Goal: Task Accomplishment & Management: Manage account settings

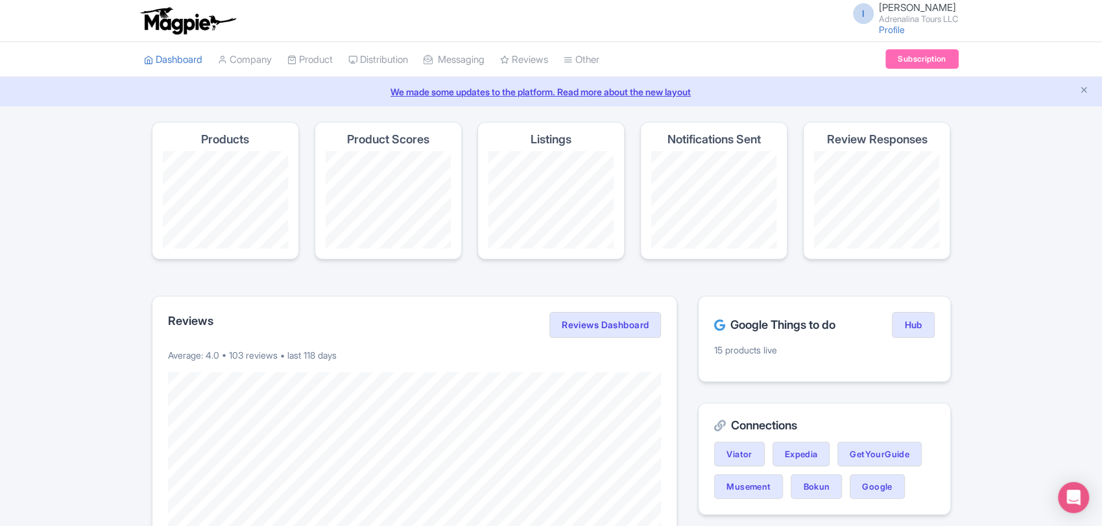
click at [553, 93] on link "We made some updates to the platform. Read more about the new layout" at bounding box center [551, 92] width 1087 height 14
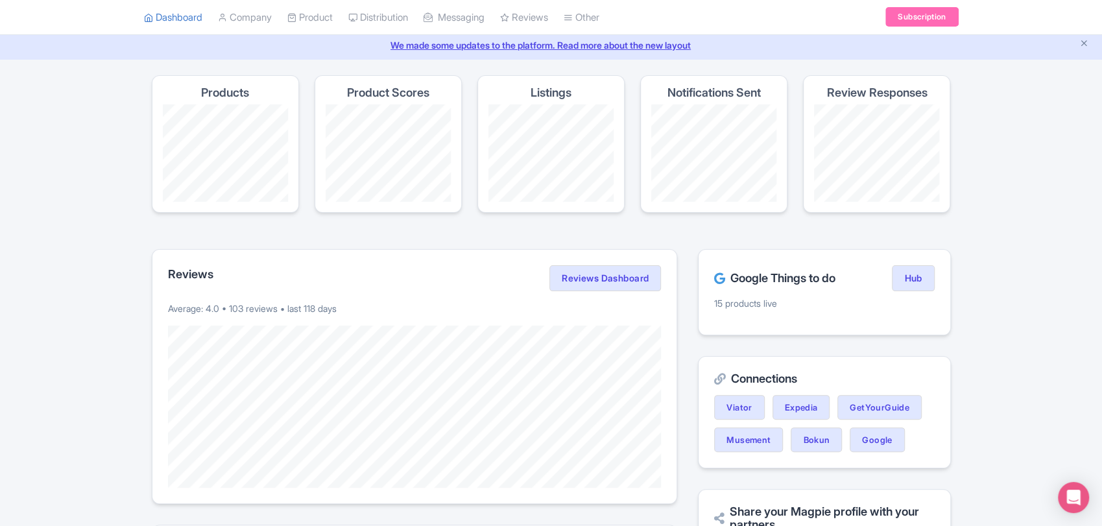
scroll to position [72, 0]
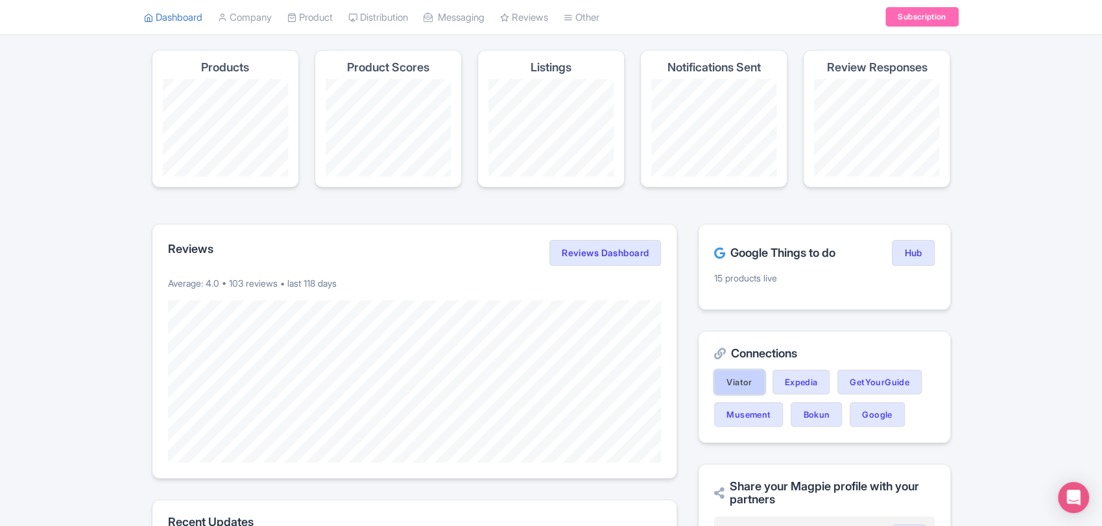
click at [753, 387] on link "Viator" at bounding box center [739, 382] width 50 height 25
click at [187, 16] on link "Dashboard" at bounding box center [173, 18] width 58 height 36
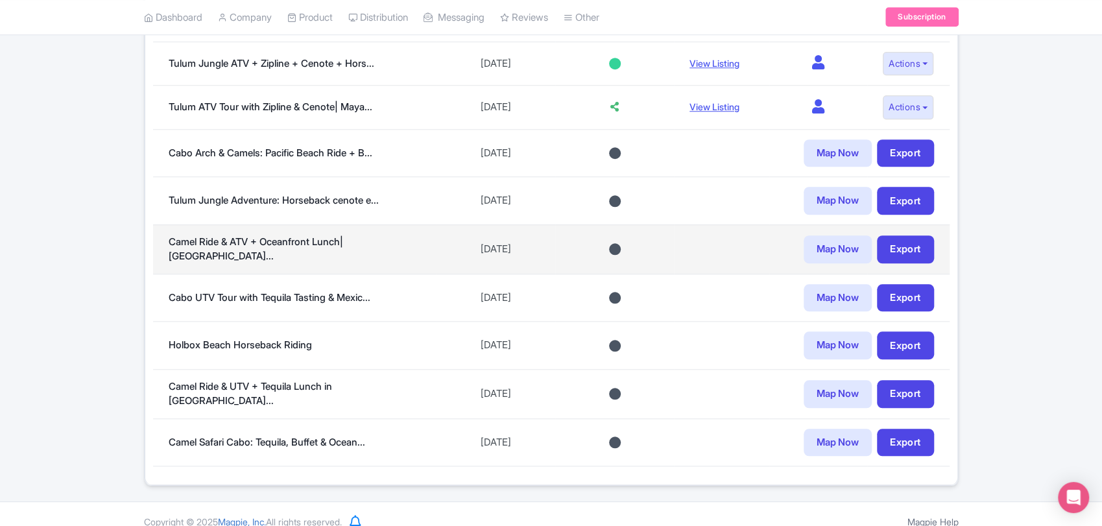
scroll to position [410, 0]
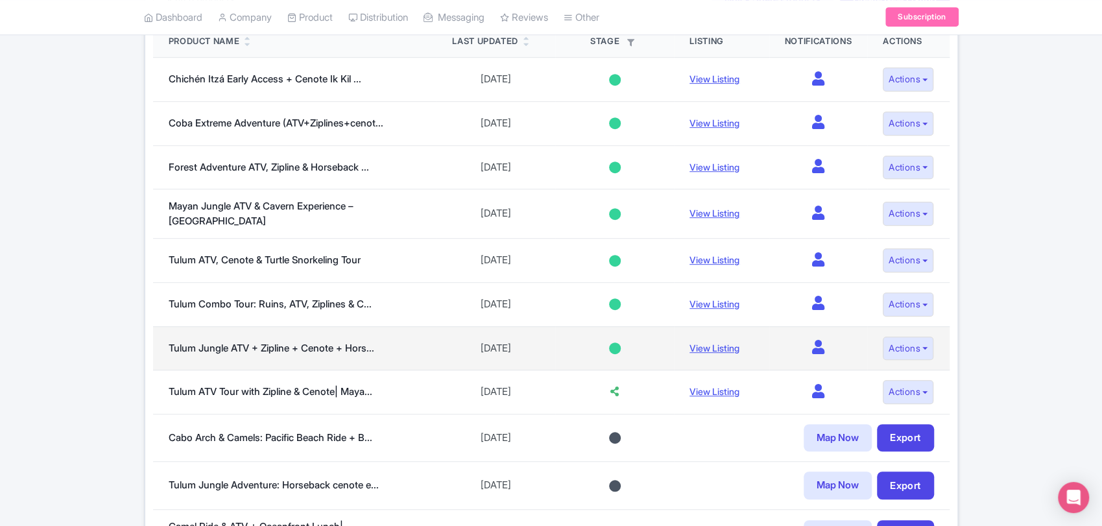
click at [609, 343] on div at bounding box center [615, 349] width 12 height 12
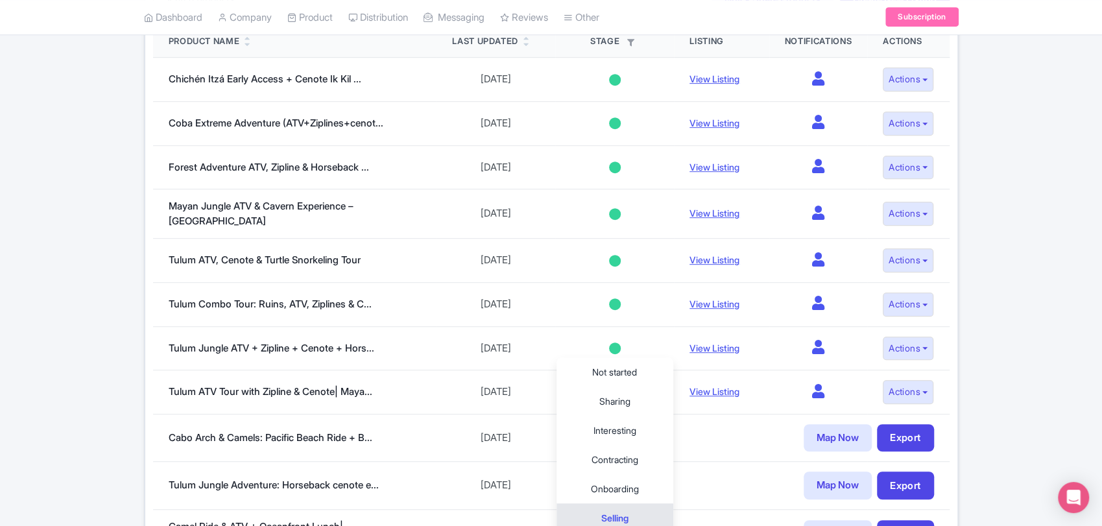
click at [120, 214] on div "Mar 24, 2025 - Jun 15, 2046 View all (1) Add contract 8 Live products 8/8 (acti…" at bounding box center [551, 241] width 1102 height 1059
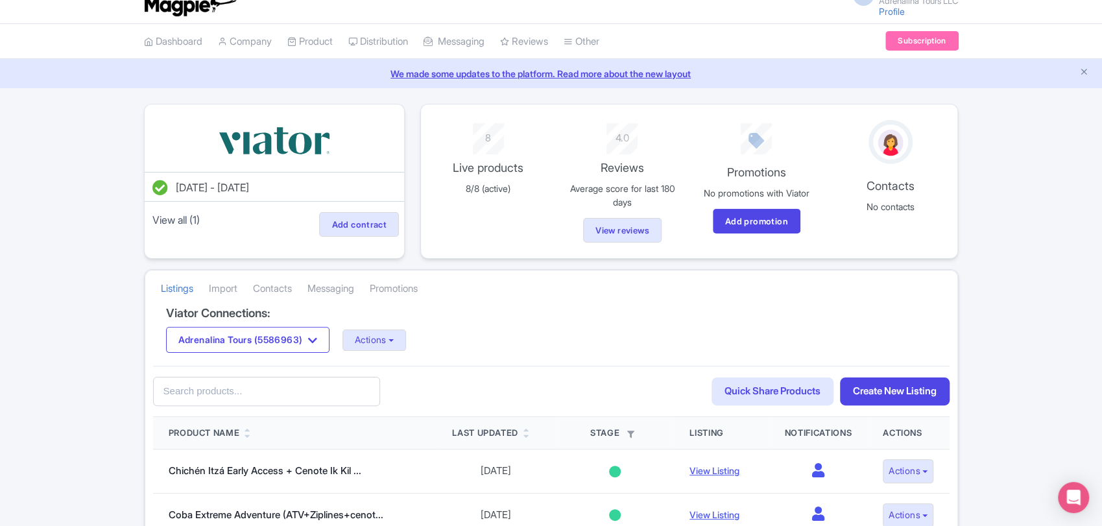
scroll to position [0, 0]
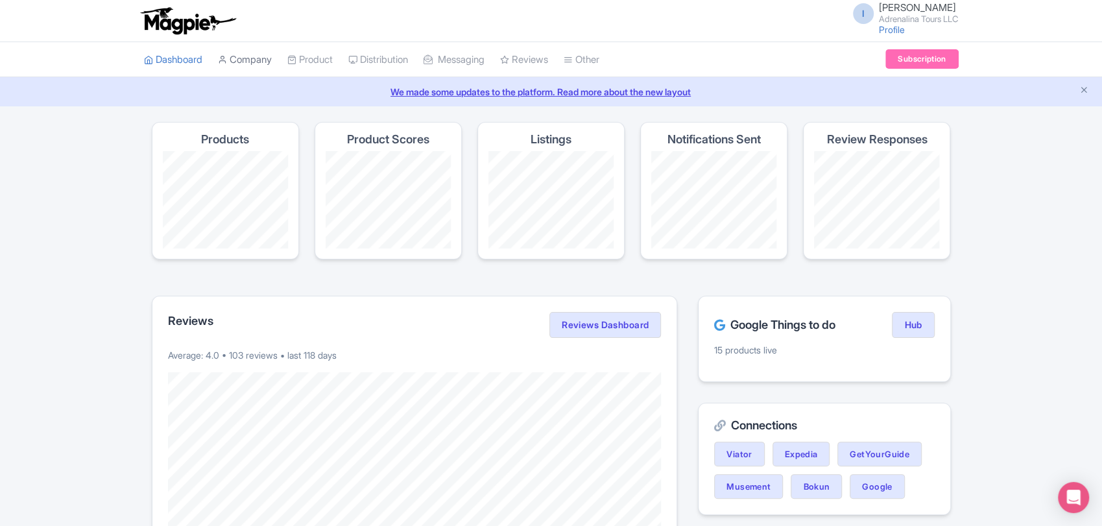
click at [248, 60] on link "Company" at bounding box center [245, 60] width 54 height 36
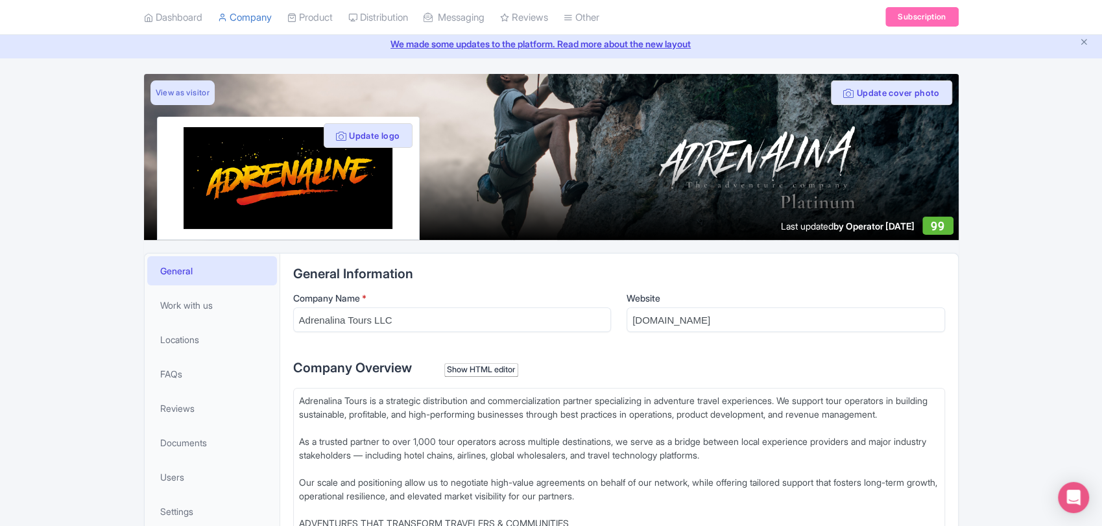
scroll to position [216, 0]
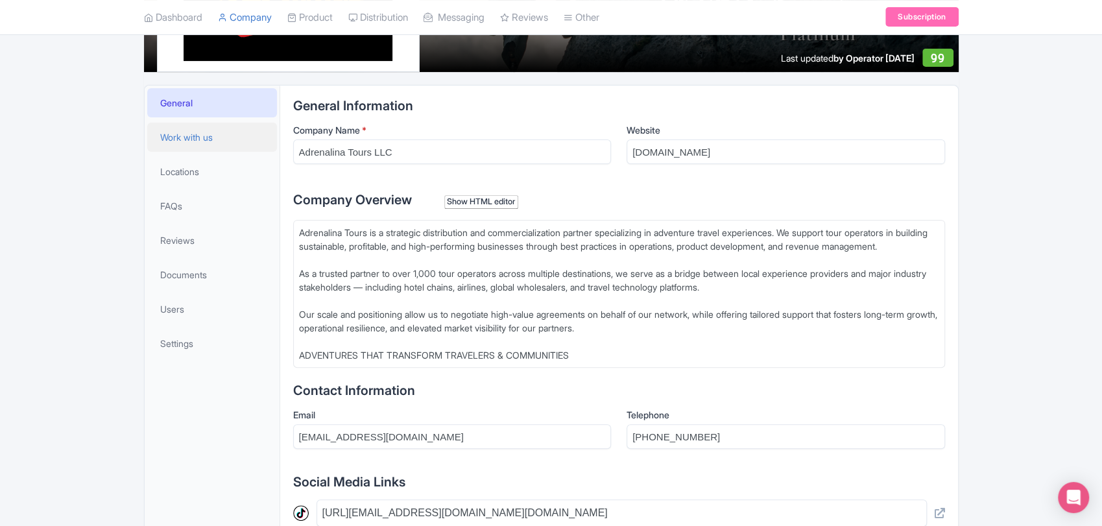
click at [169, 148] on link "Work with us" at bounding box center [212, 137] width 130 height 29
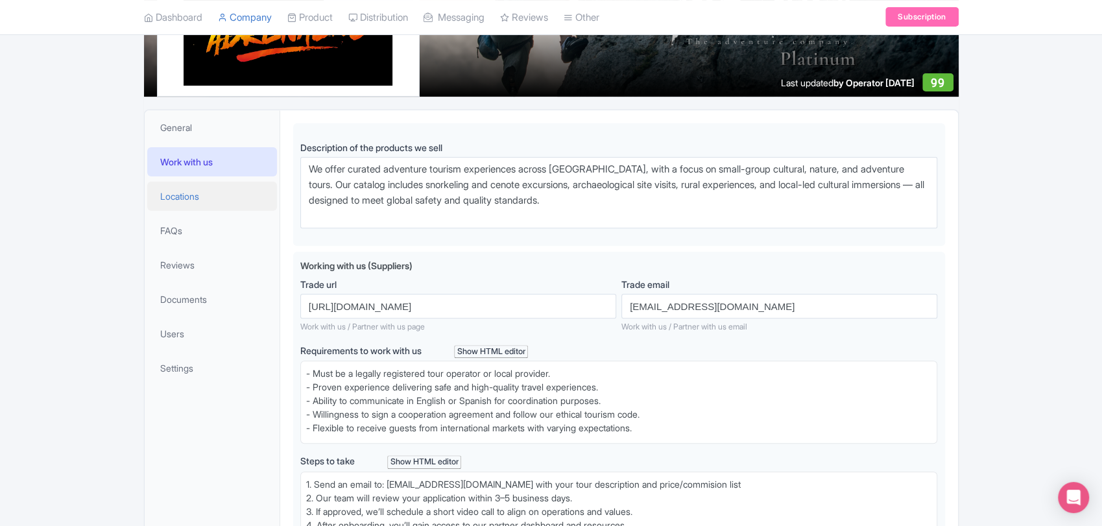
click at [184, 197] on span "Locations" at bounding box center [179, 196] width 39 height 14
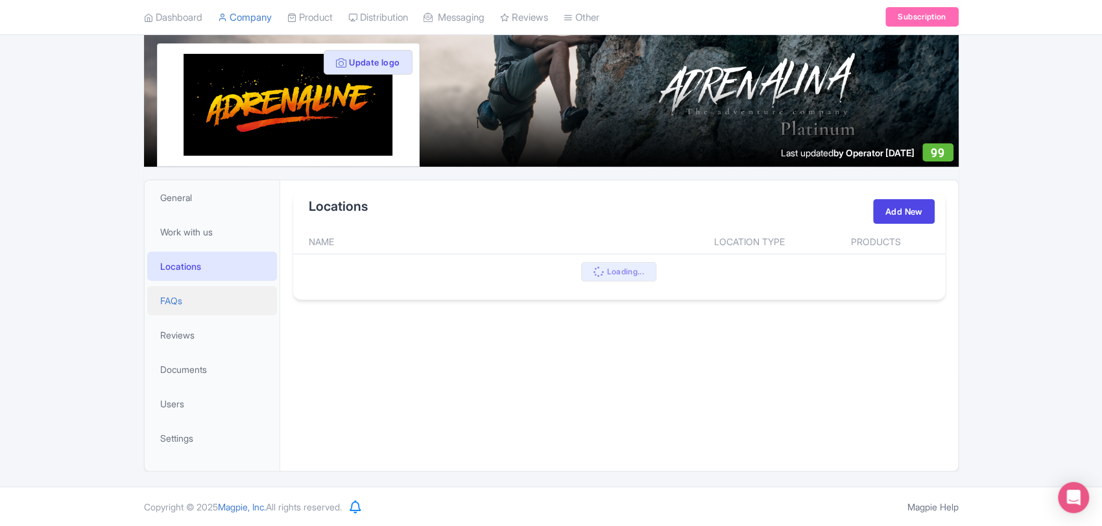
scroll to position [191, 0]
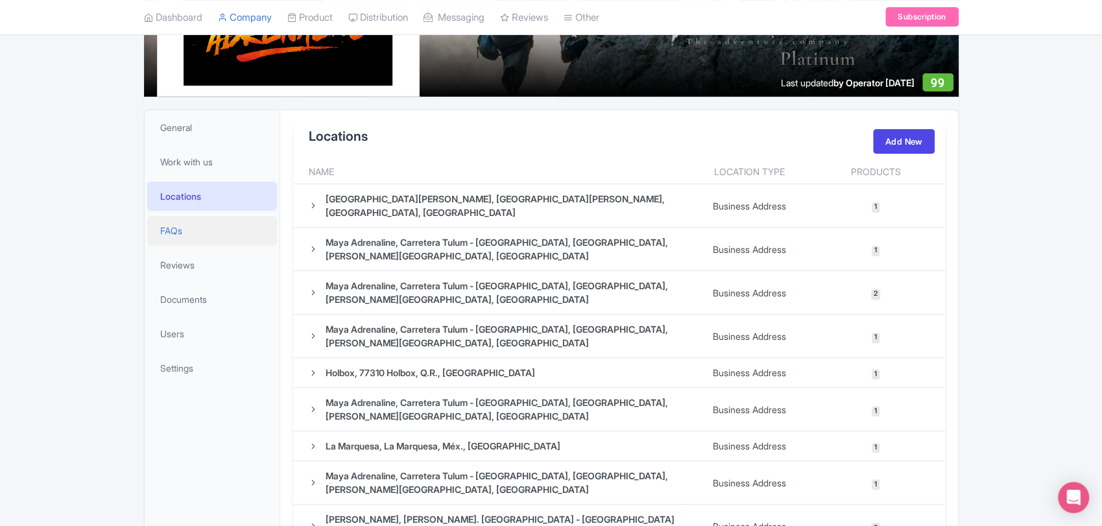
click at [194, 232] on link "FAQs" at bounding box center [212, 230] width 130 height 29
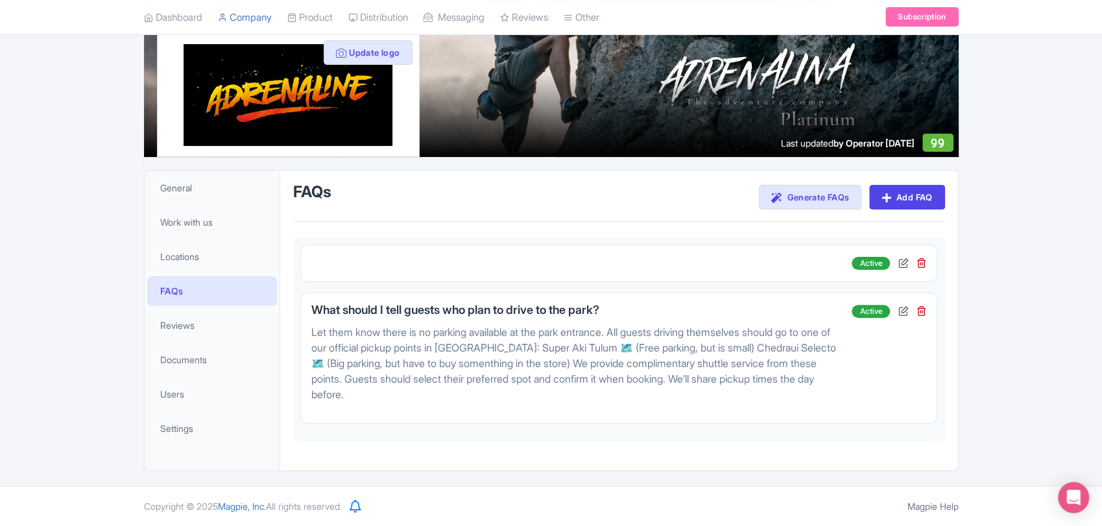
scroll to position [130, 0]
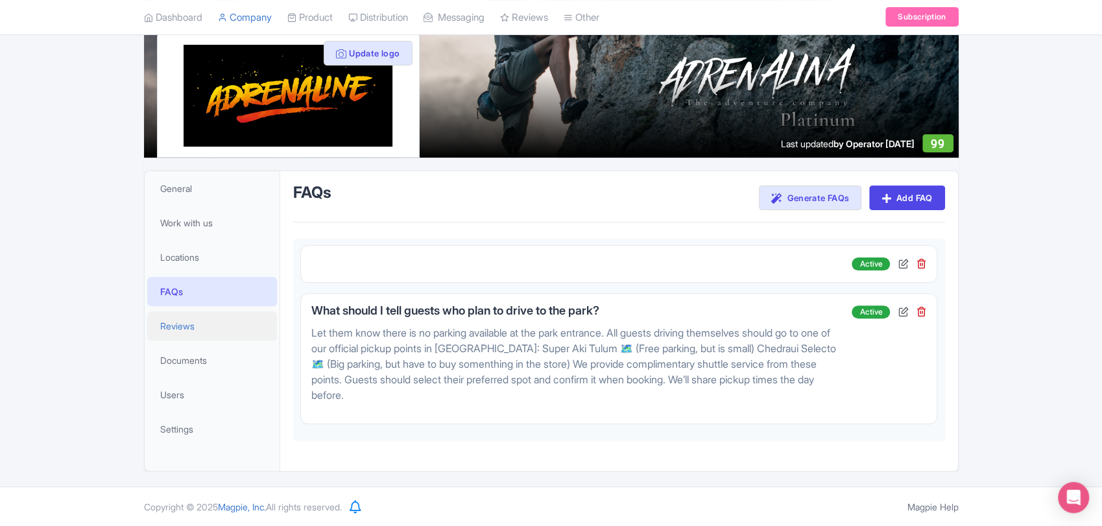
click at [180, 329] on span "Reviews" at bounding box center [177, 326] width 34 height 14
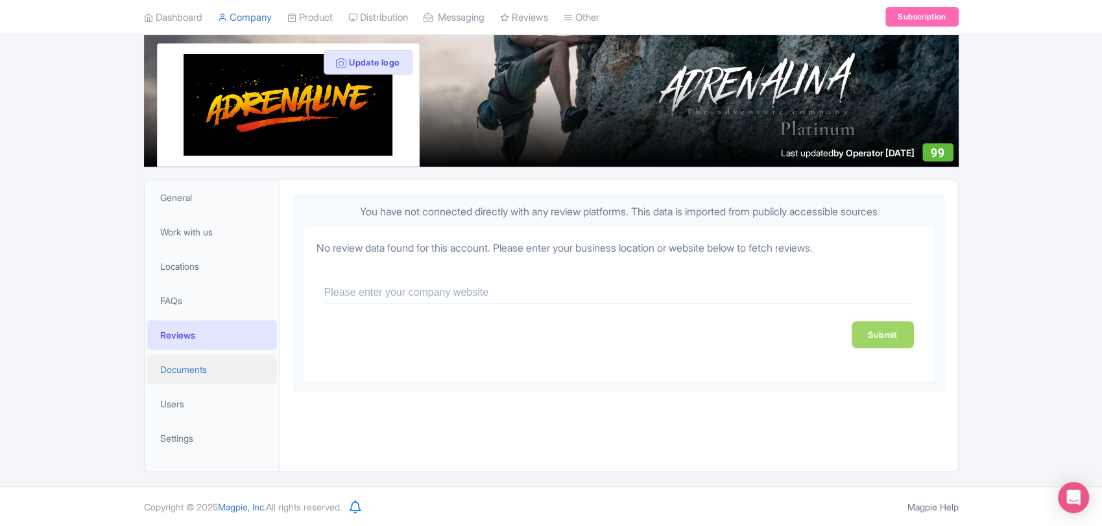
click at [199, 368] on span "Documents" at bounding box center [183, 370] width 47 height 14
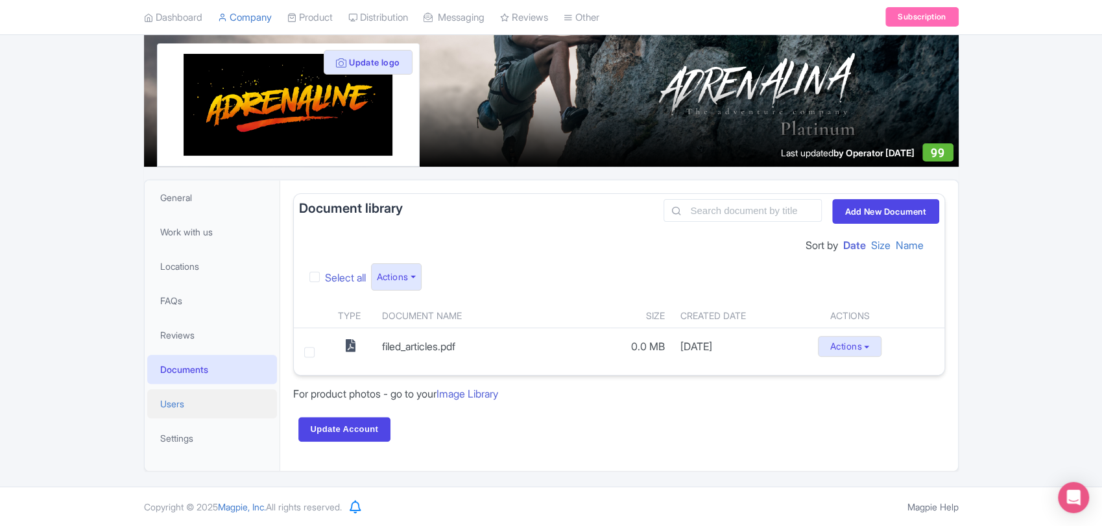
click at [182, 404] on span "Users" at bounding box center [172, 404] width 24 height 14
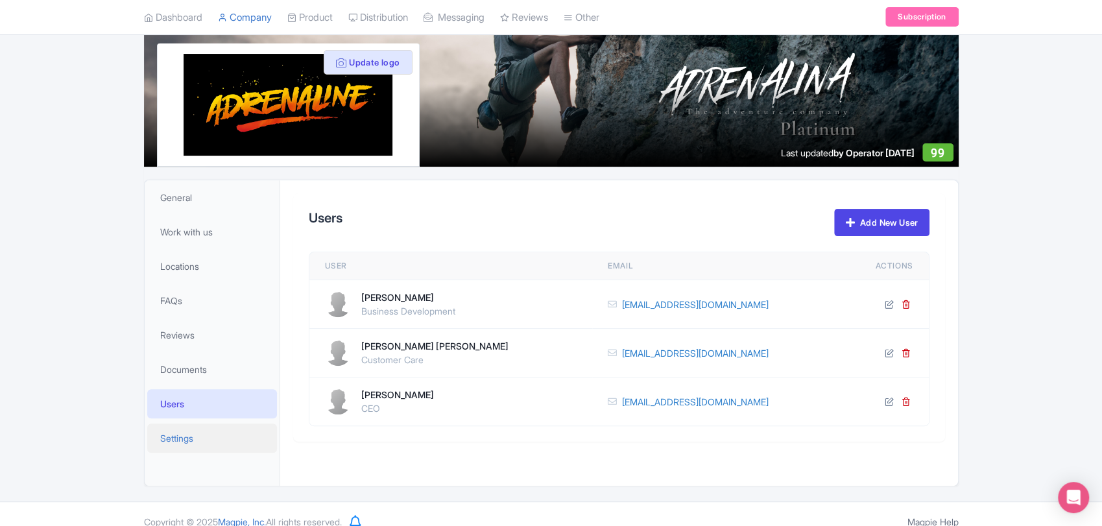
click at [174, 437] on span "Settings" at bounding box center [176, 439] width 33 height 14
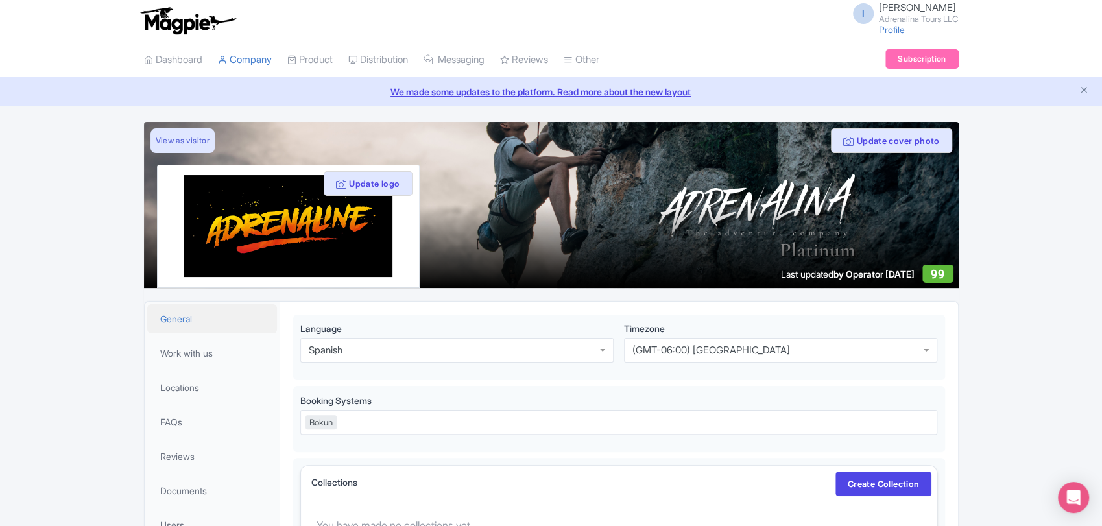
click at [223, 318] on link "General" at bounding box center [212, 318] width 130 height 29
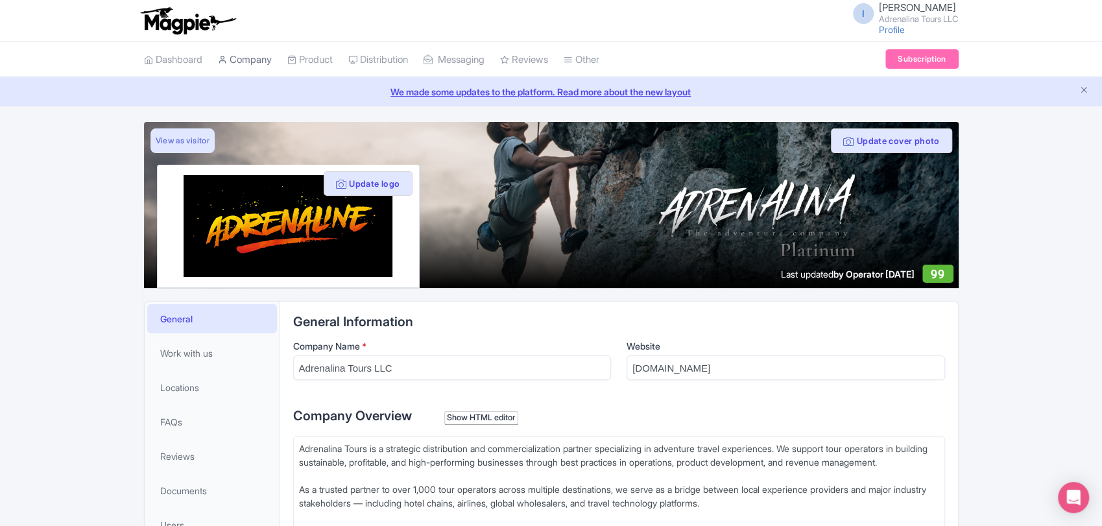
click at [241, 62] on link "Company" at bounding box center [245, 60] width 54 height 36
click at [315, 55] on link "Product" at bounding box center [309, 60] width 45 height 36
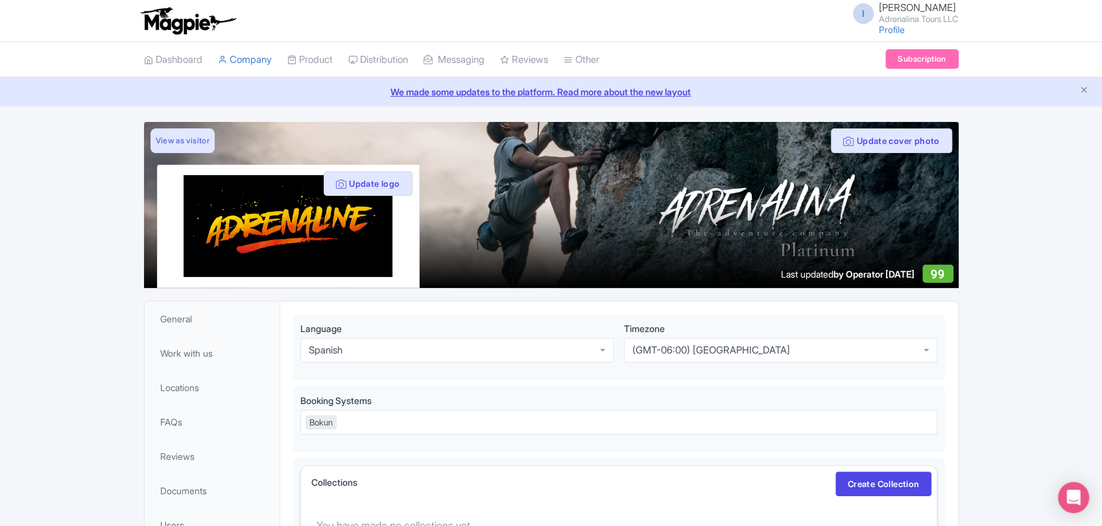
scroll to position [121, 0]
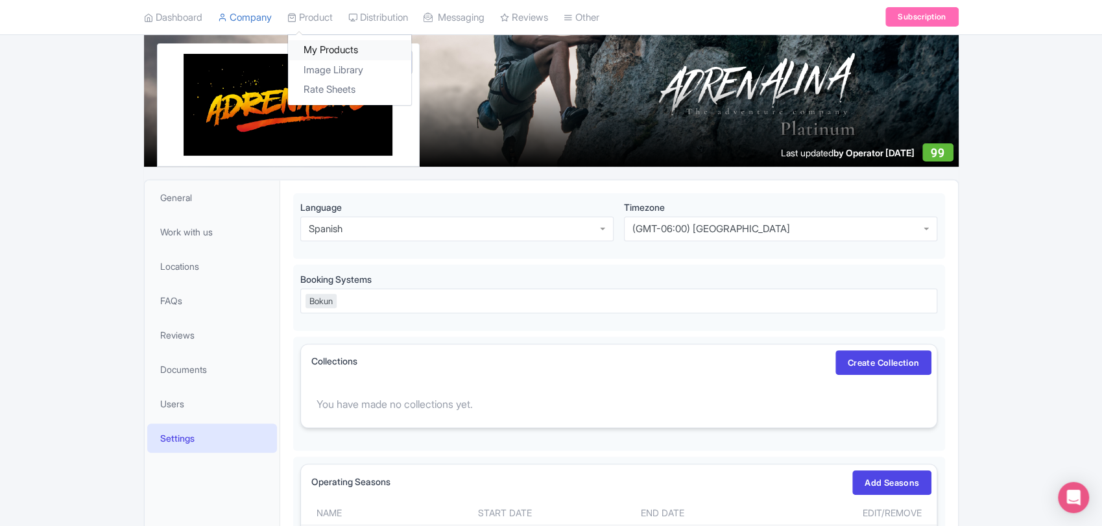
click at [328, 43] on link "My Products" at bounding box center [349, 51] width 123 height 20
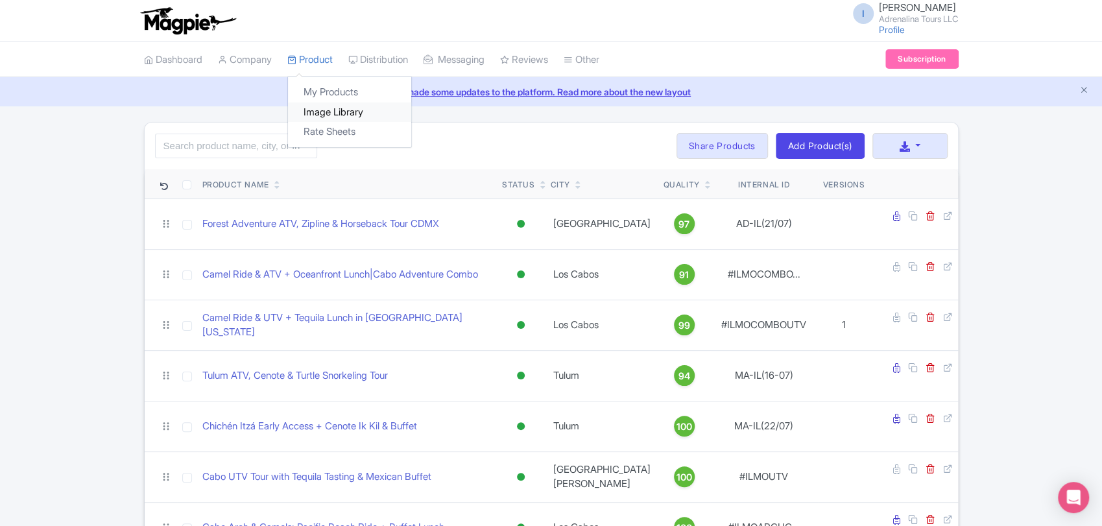
click at [343, 114] on link "Image Library" at bounding box center [349, 113] width 123 height 20
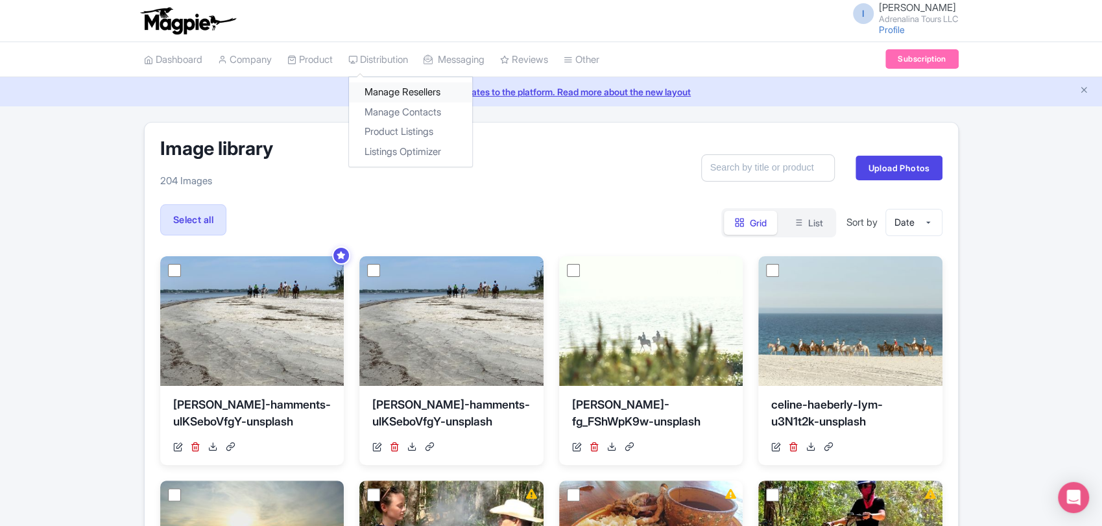
click at [400, 86] on link "Manage Resellers" at bounding box center [410, 92] width 123 height 20
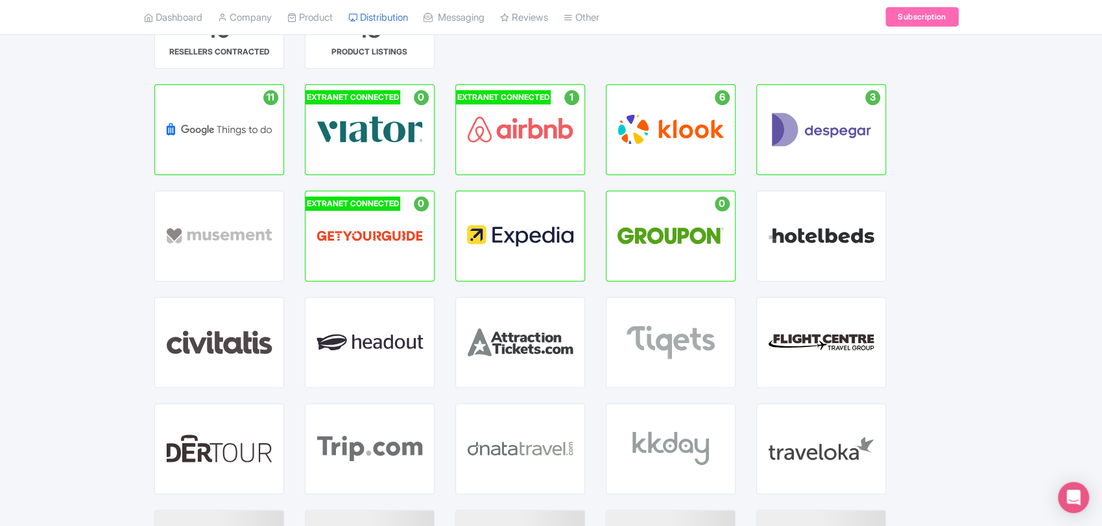
scroll to position [144, 0]
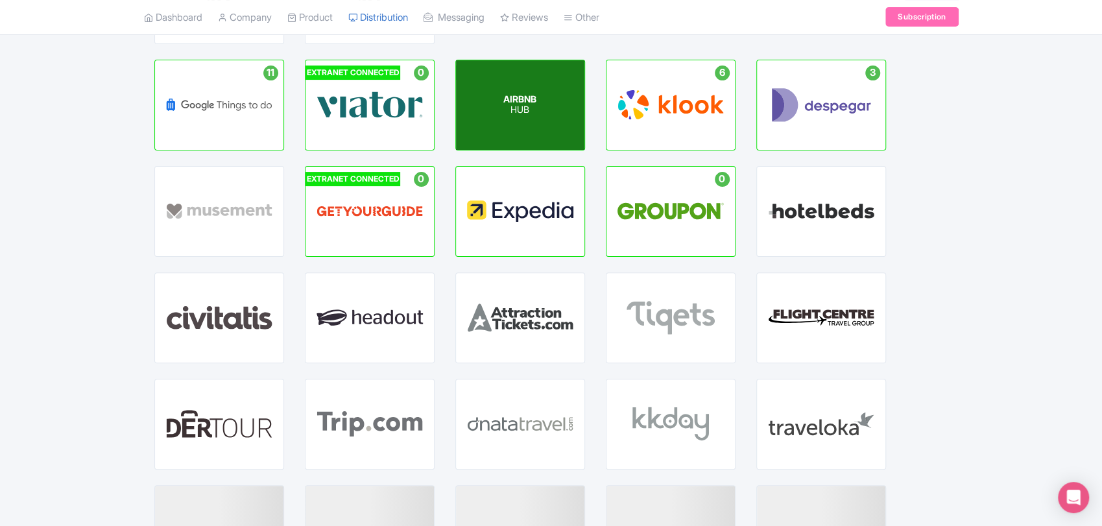
click at [511, 106] on p "HUB" at bounding box center [520, 110] width 33 height 11
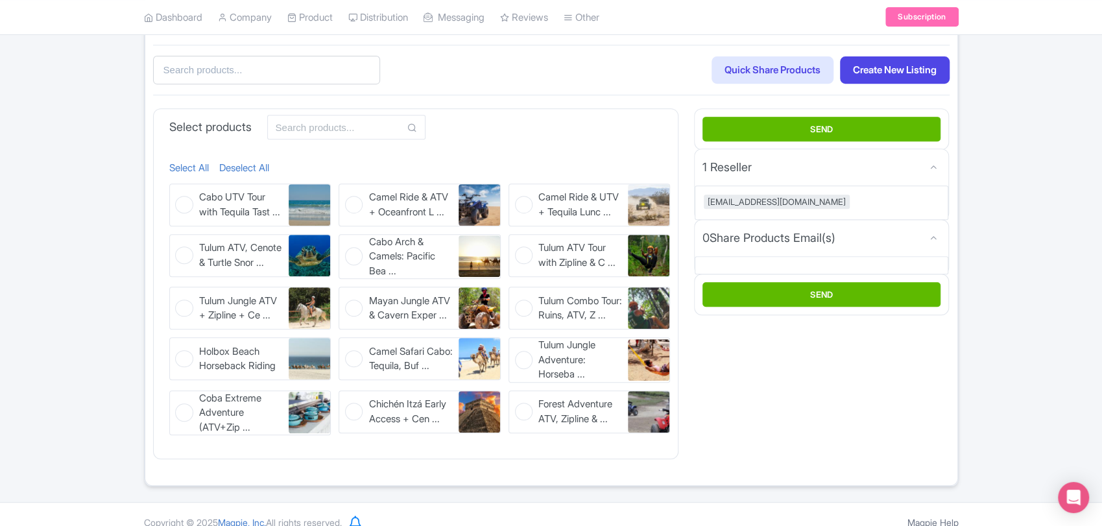
scroll to position [350, 0]
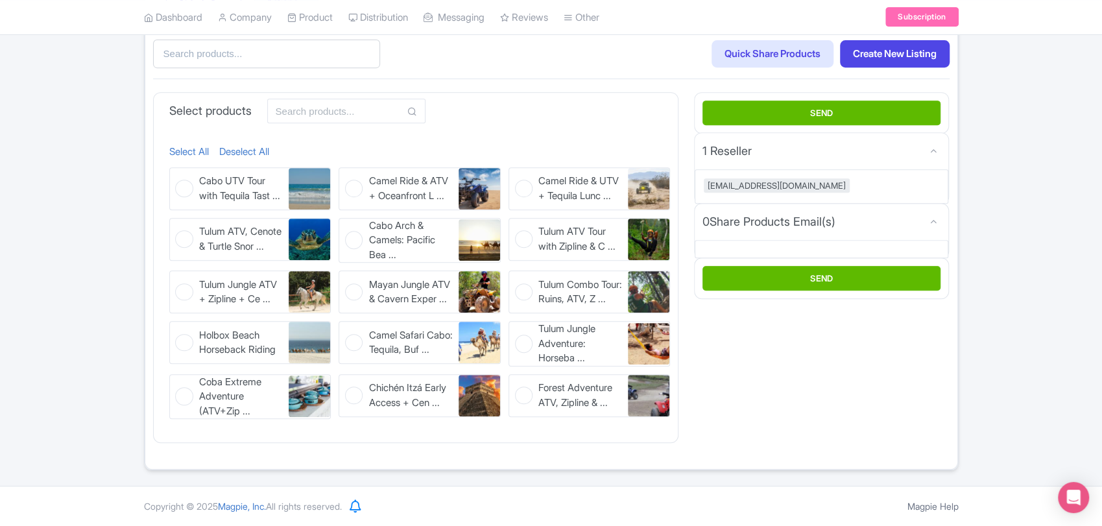
click at [186, 243] on figure "Tulum ATV, Cenote & Turtle Snor ... Tulum ATV, Cenote & Turtle Snorkeling Tour" at bounding box center [250, 239] width 162 height 43
click at [178, 226] on input "Tulum ATV, Cenote & Turtle Snor ... Tulum ATV, Cenote & Turtle Snorkeling Tour" at bounding box center [173, 222] width 8 height 8
checkbox input "true"
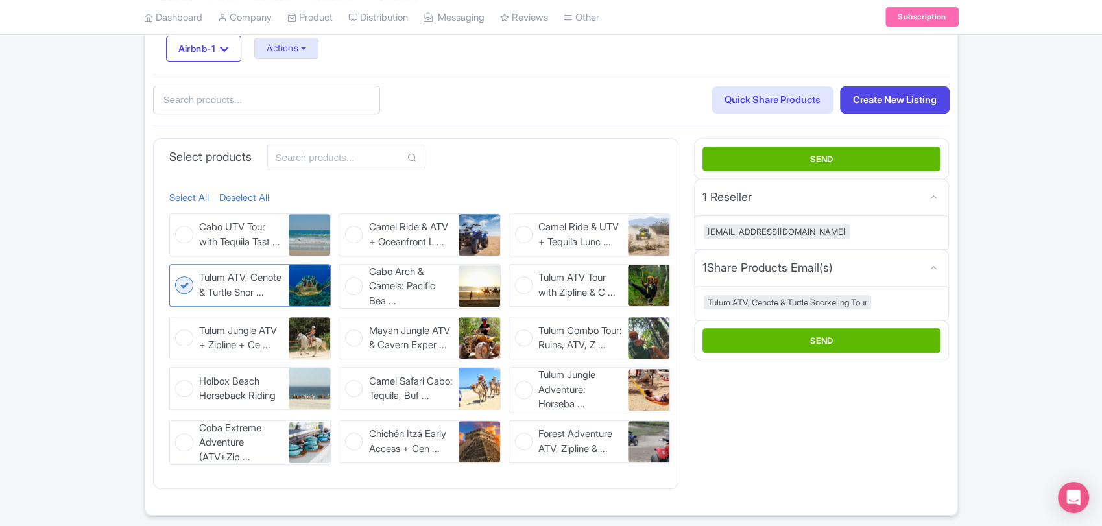
scroll to position [278, 0]
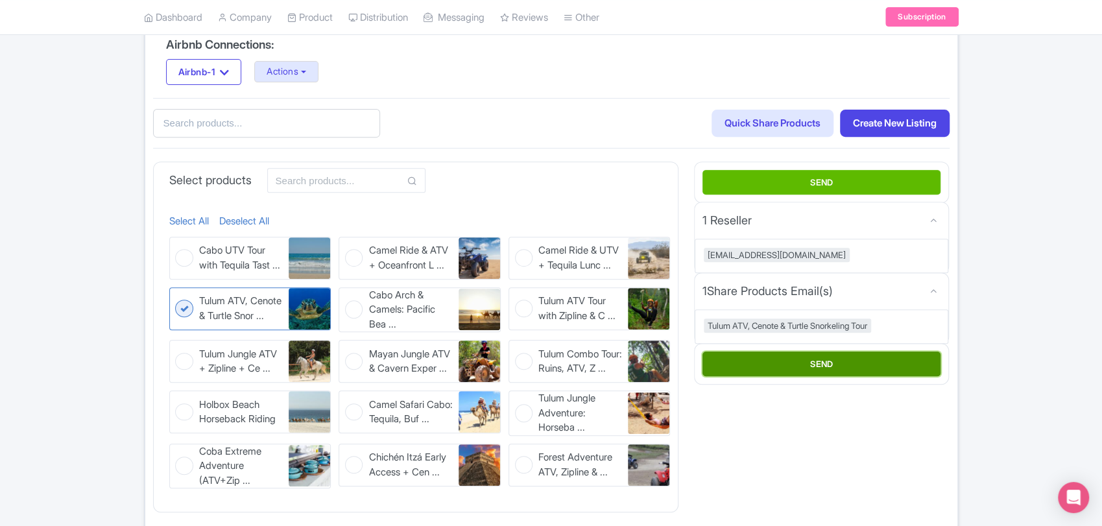
click at [810, 366] on button "SEND" at bounding box center [822, 364] width 238 height 25
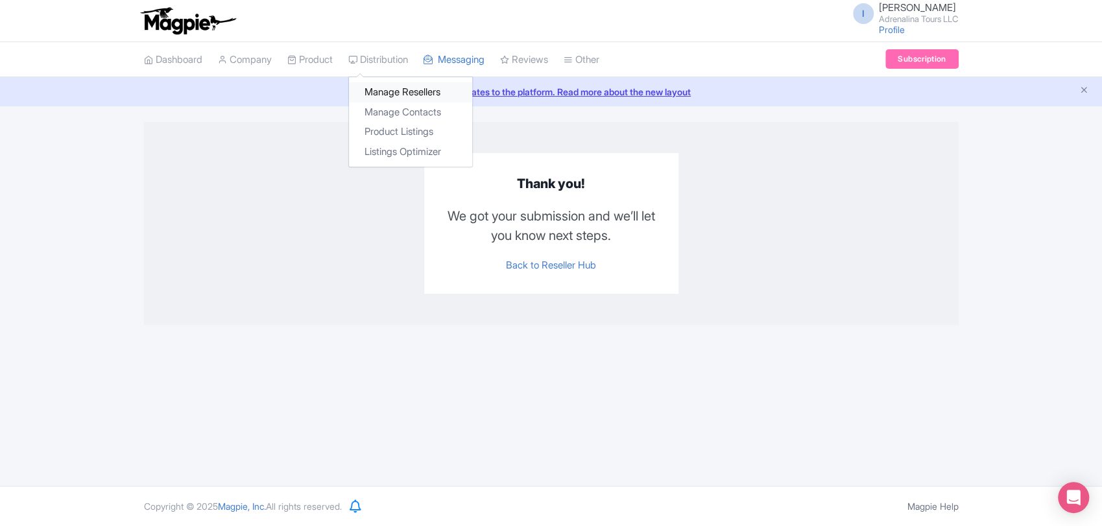
click at [404, 90] on link "Manage Resellers" at bounding box center [410, 92] width 123 height 20
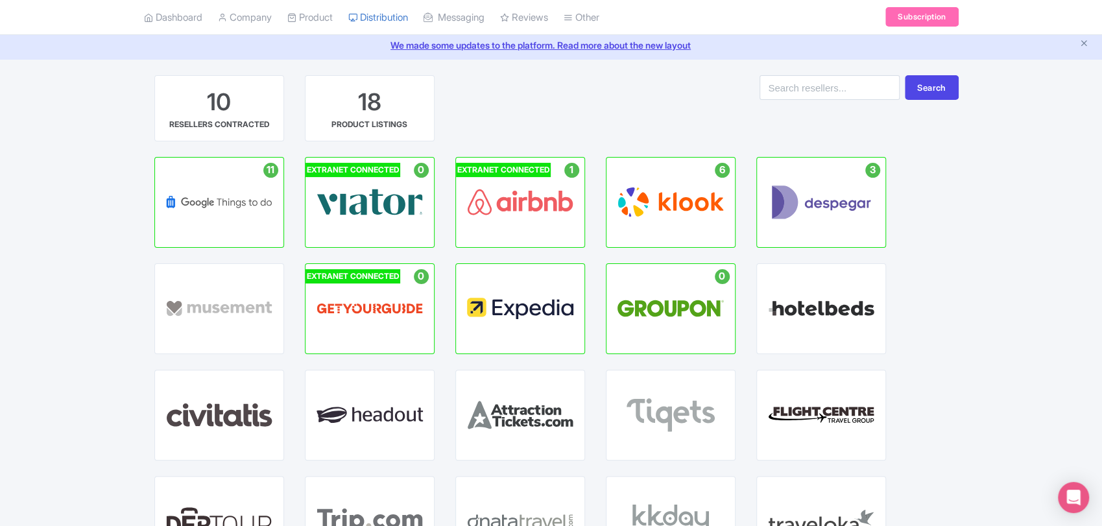
scroll to position [72, 0]
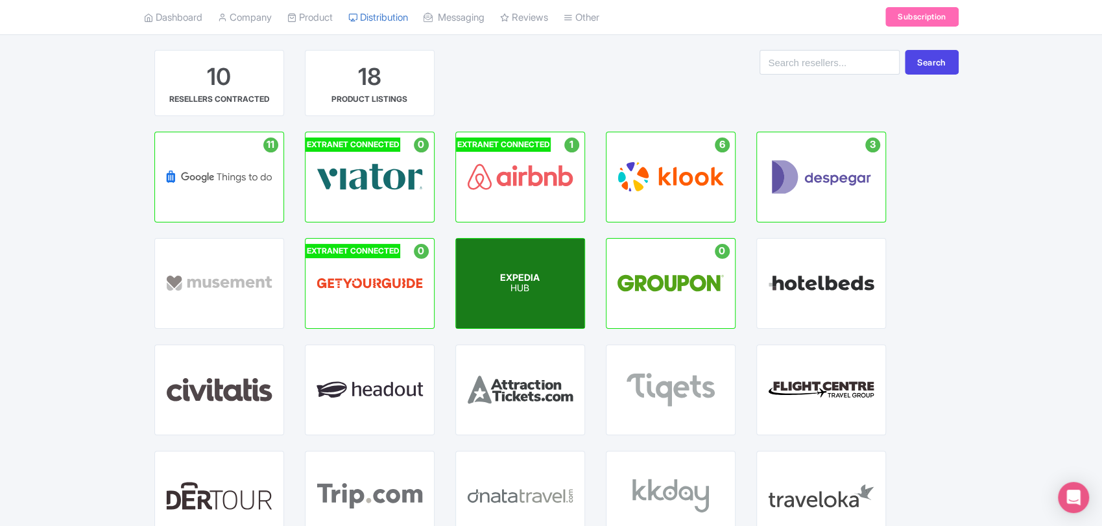
click at [559, 283] on div "EXPEDIA HUB" at bounding box center [520, 284] width 128 height 90
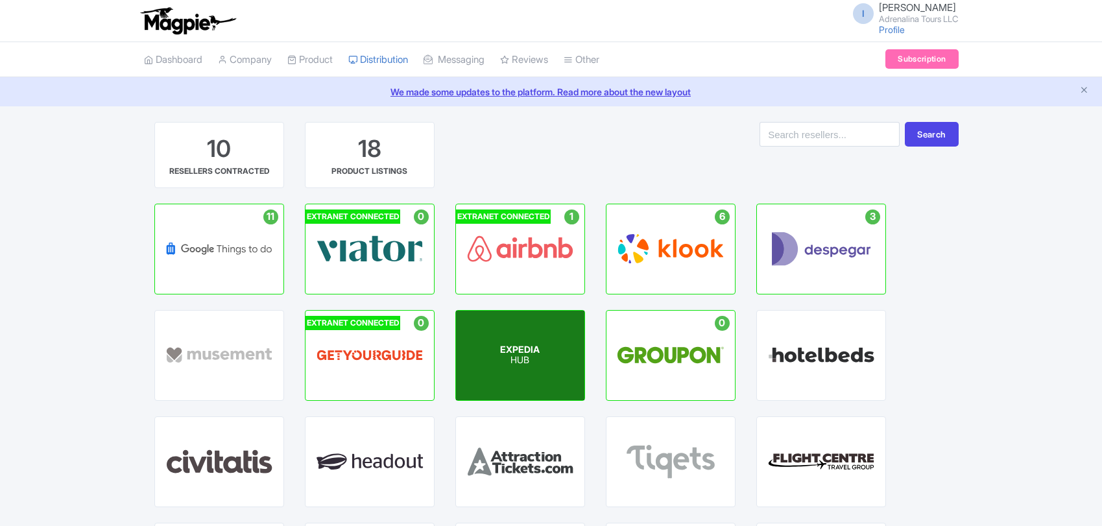
scroll to position [72, 0]
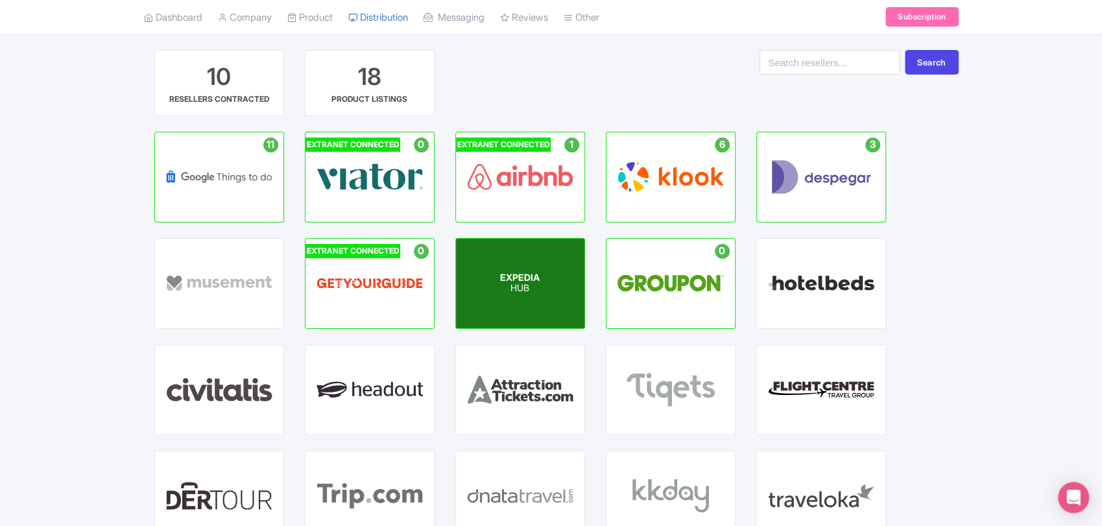
click at [494, 276] on div "EXPEDIA HUB" at bounding box center [520, 284] width 128 height 90
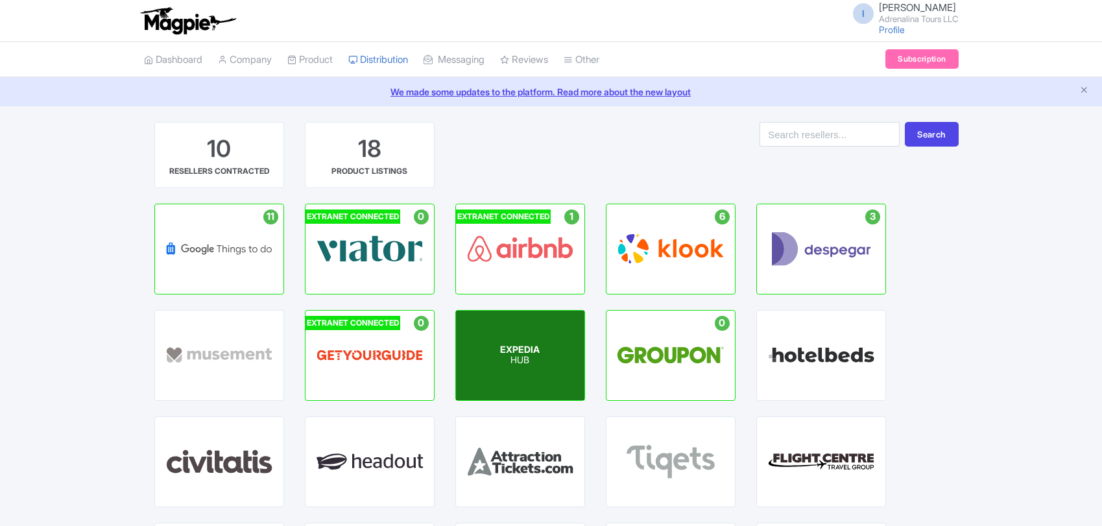
scroll to position [72, 0]
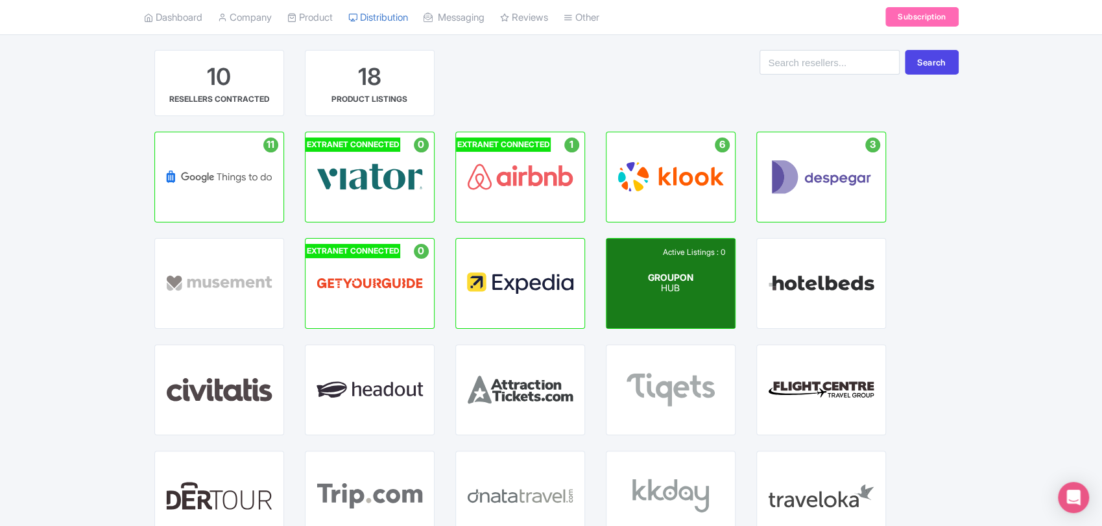
click at [672, 280] on span "GROUPON" at bounding box center [670, 277] width 45 height 11
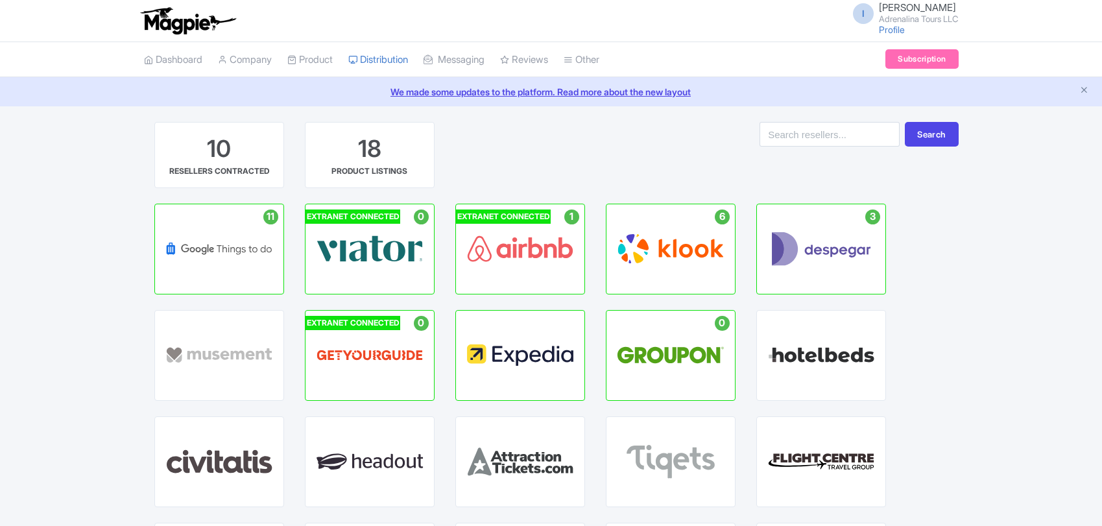
scroll to position [72, 0]
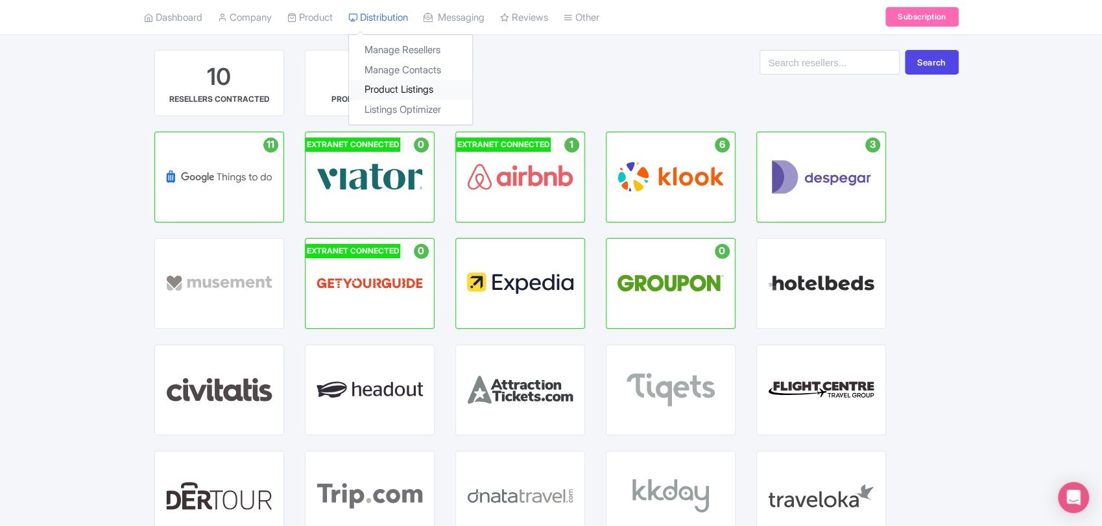
click at [412, 95] on link "Product Listings" at bounding box center [410, 90] width 123 height 20
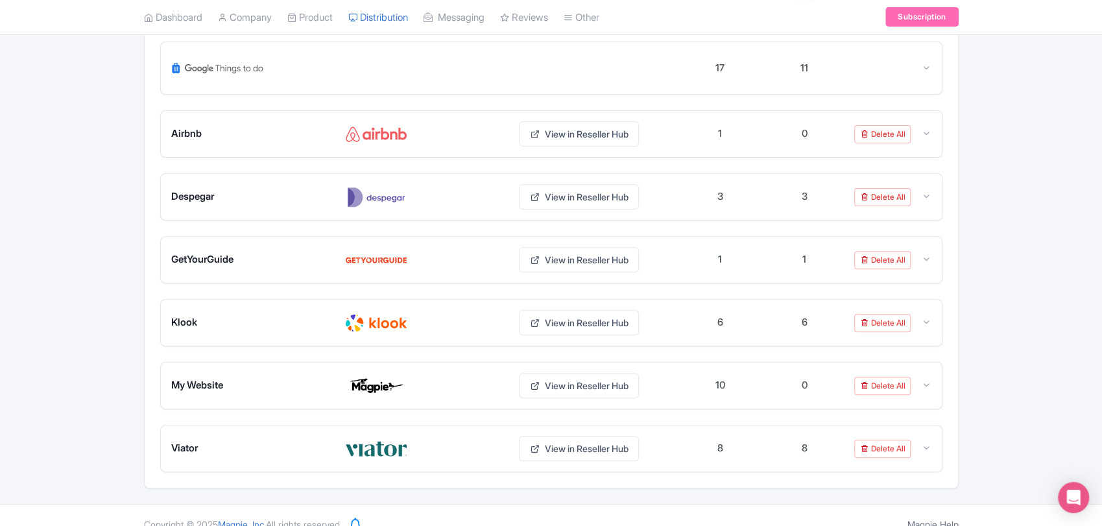
scroll to position [219, 0]
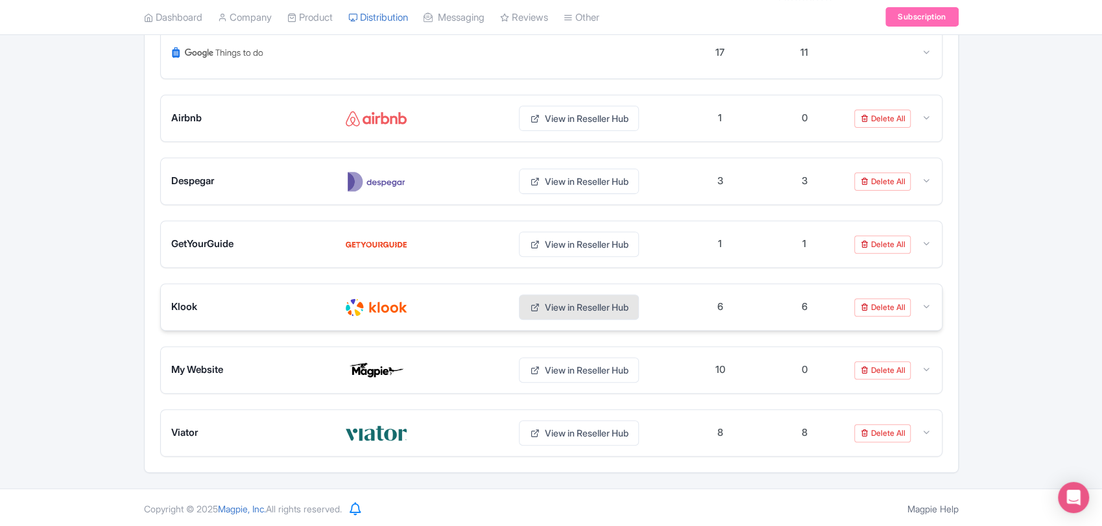
click at [600, 310] on link "View in Reseller Hub" at bounding box center [579, 307] width 120 height 25
click at [387, 420] on div "Viator View in Reseller Hub" at bounding box center [424, 432] width 507 height 25
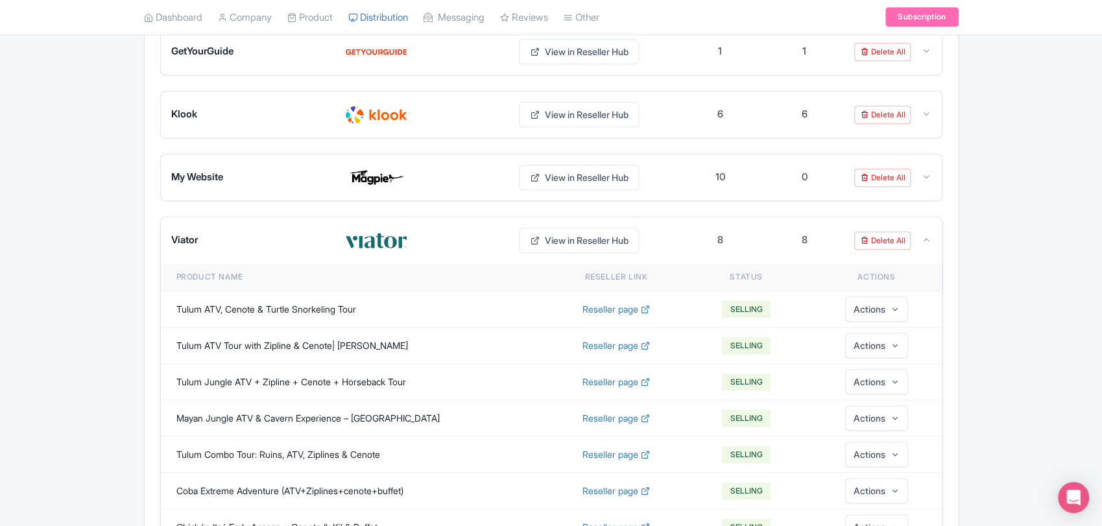
scroll to position [392, 0]
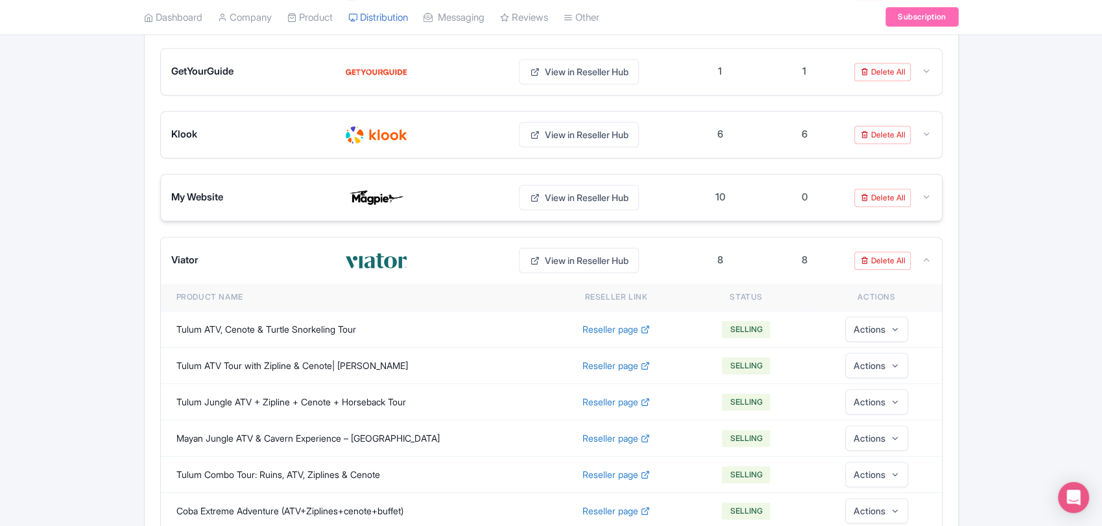
click at [384, 209] on div "My Website View in Reseller Hub 10 0 Delete All" at bounding box center [551, 198] width 781 height 46
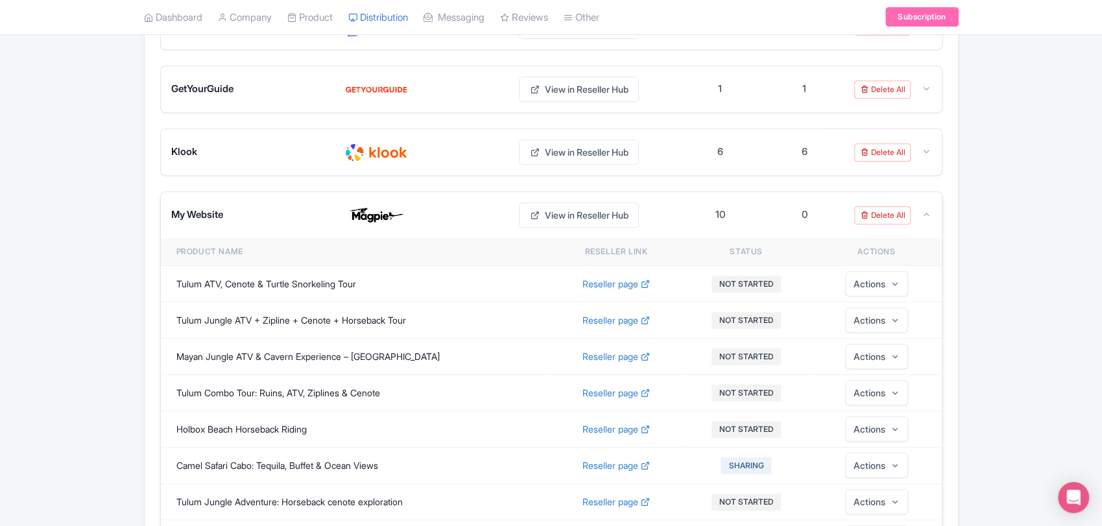
scroll to position [248, 0]
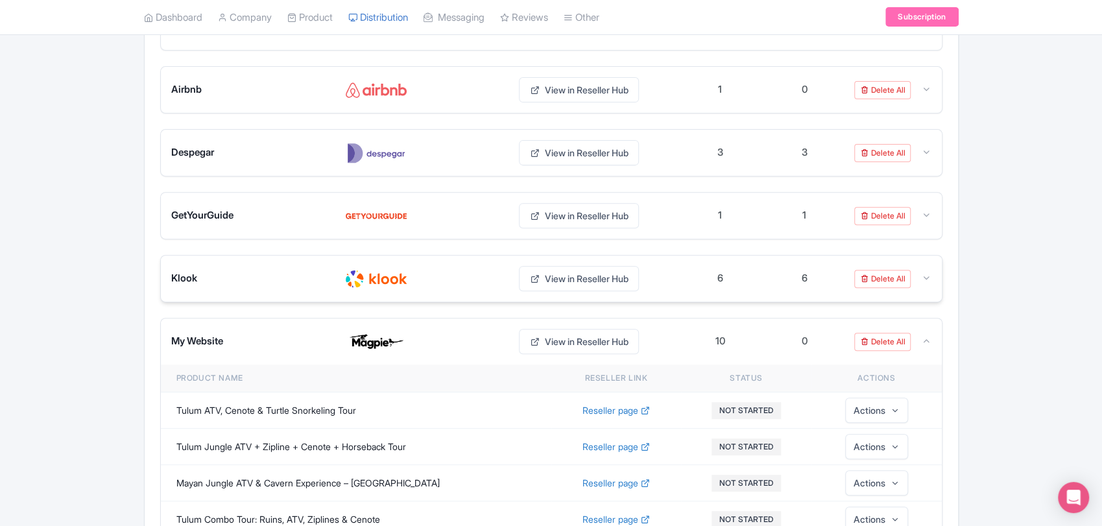
click at [380, 276] on img at bounding box center [376, 279] width 62 height 21
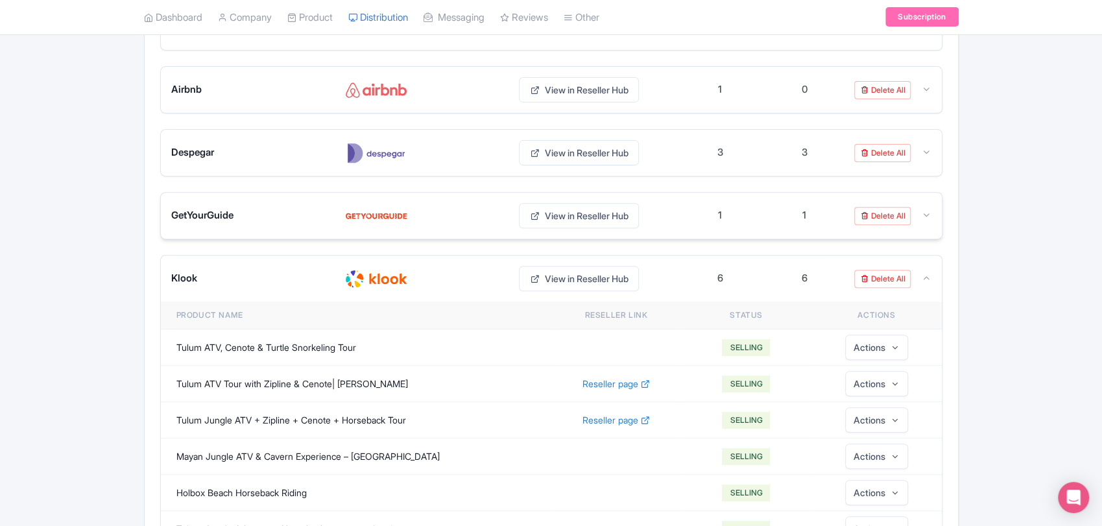
click at [397, 223] on img at bounding box center [376, 216] width 62 height 21
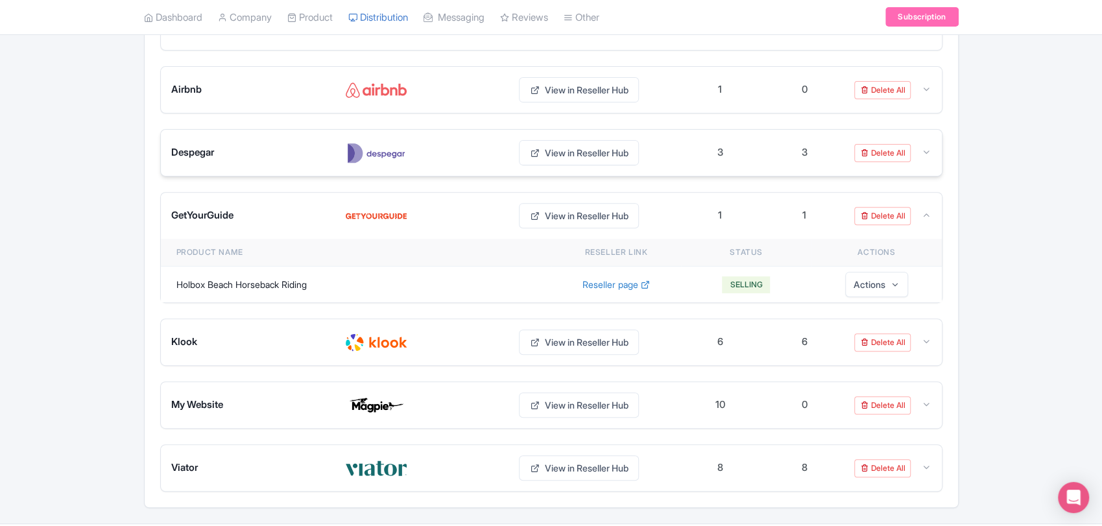
click at [391, 155] on img at bounding box center [376, 153] width 62 height 21
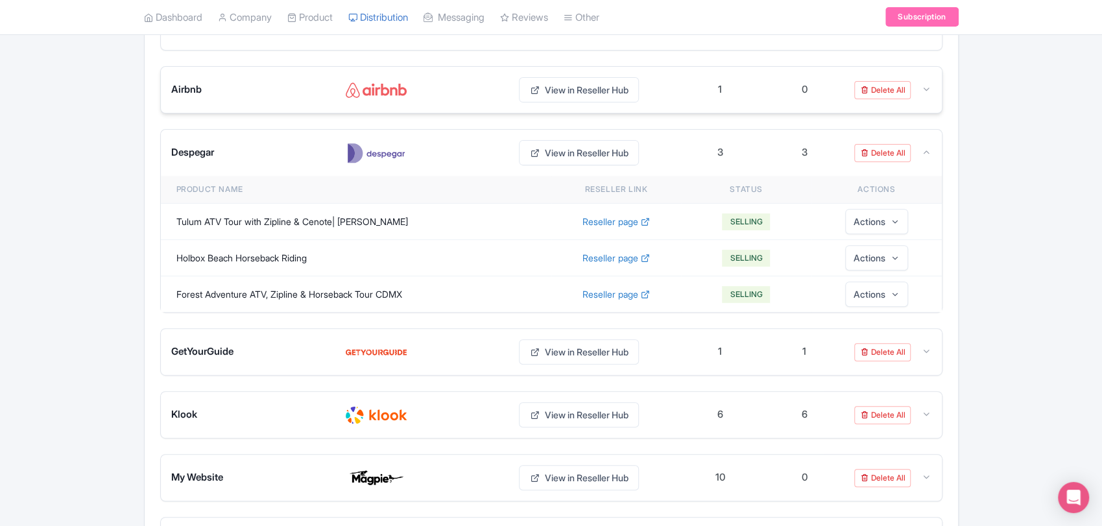
click at [410, 88] on div at bounding box center [424, 90] width 158 height 21
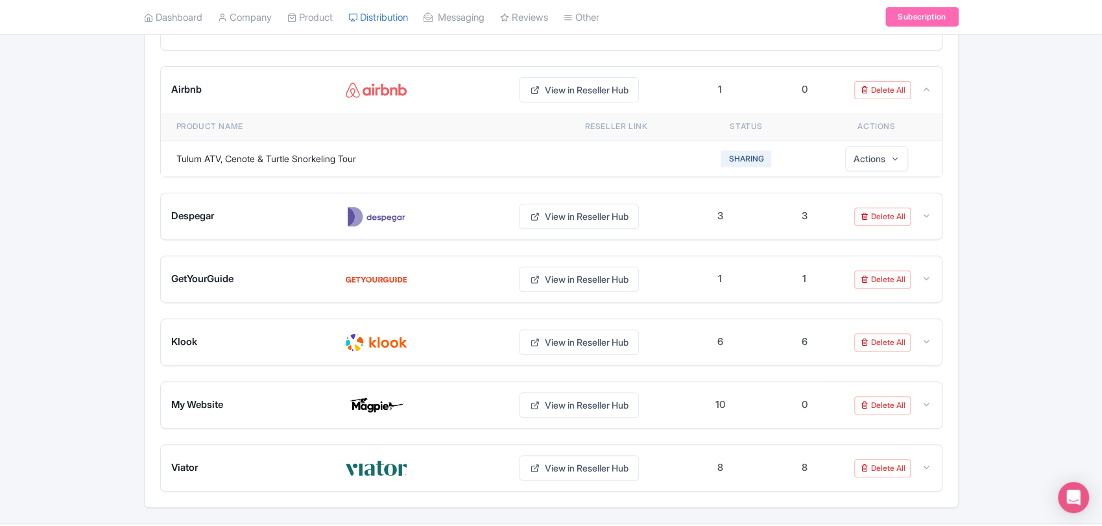
click at [0, 232] on div "Product Listings 46 Add Listing Download All Listings Reseller Name Reseller Al…" at bounding box center [551, 191] width 1102 height 634
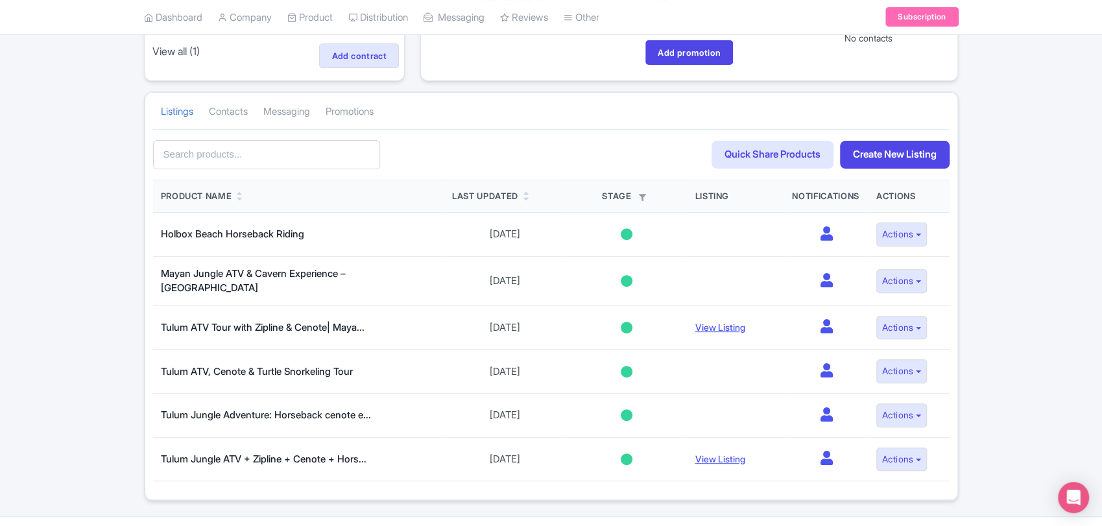
scroll to position [210, 0]
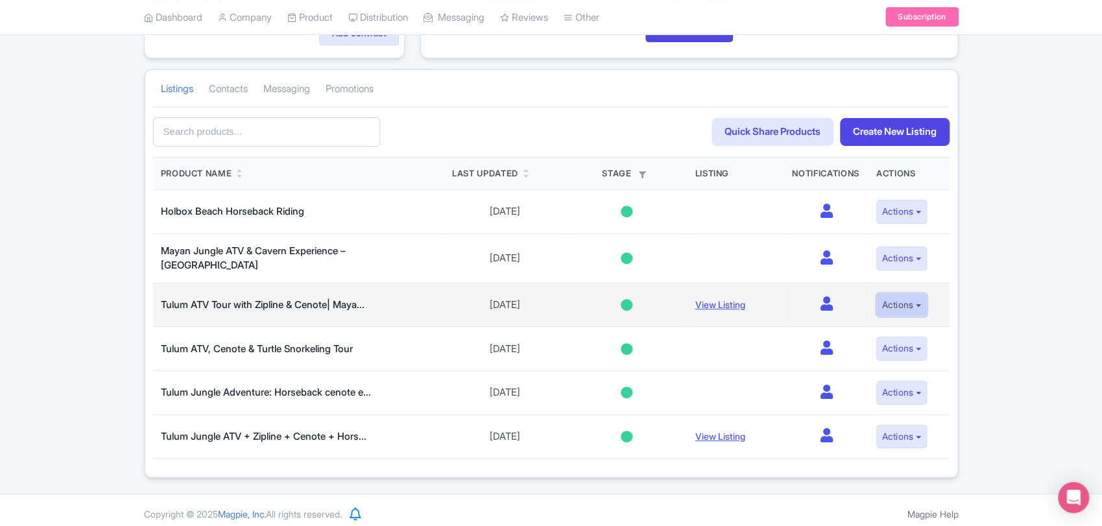
click at [910, 295] on button "Actions" at bounding box center [902, 305] width 51 height 24
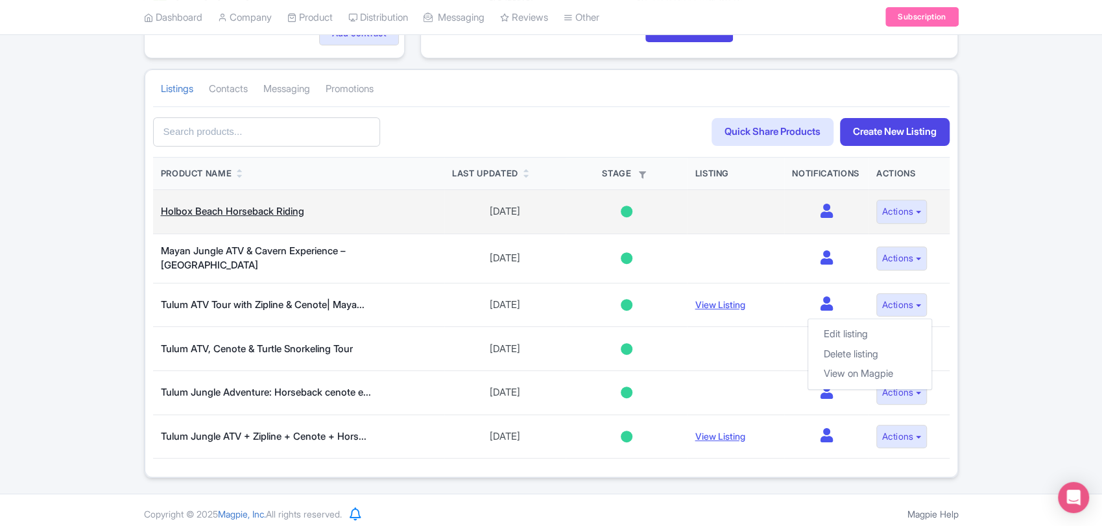
click at [287, 211] on link "Holbox Beach Horseback Riding" at bounding box center [232, 211] width 143 height 12
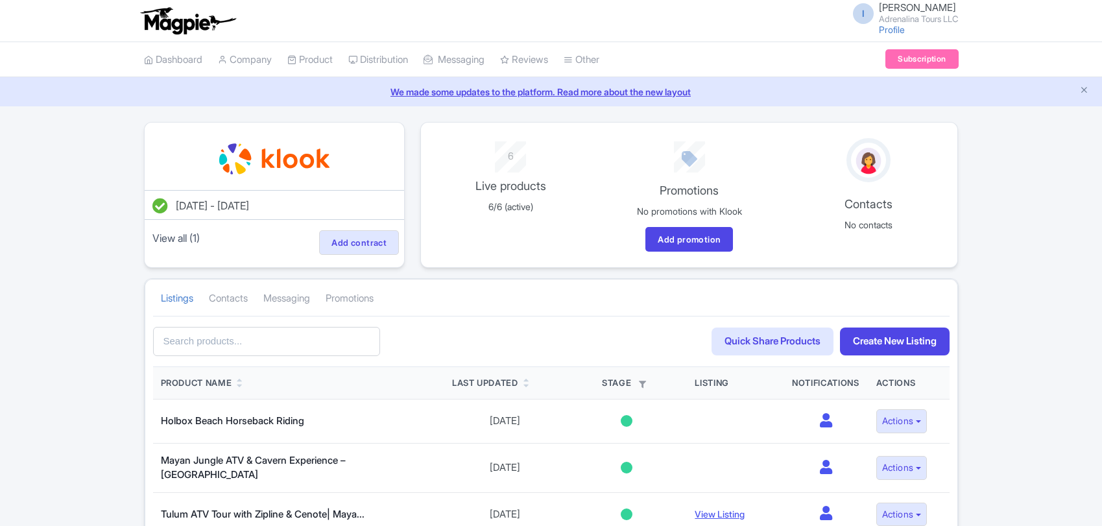
scroll to position [210, 0]
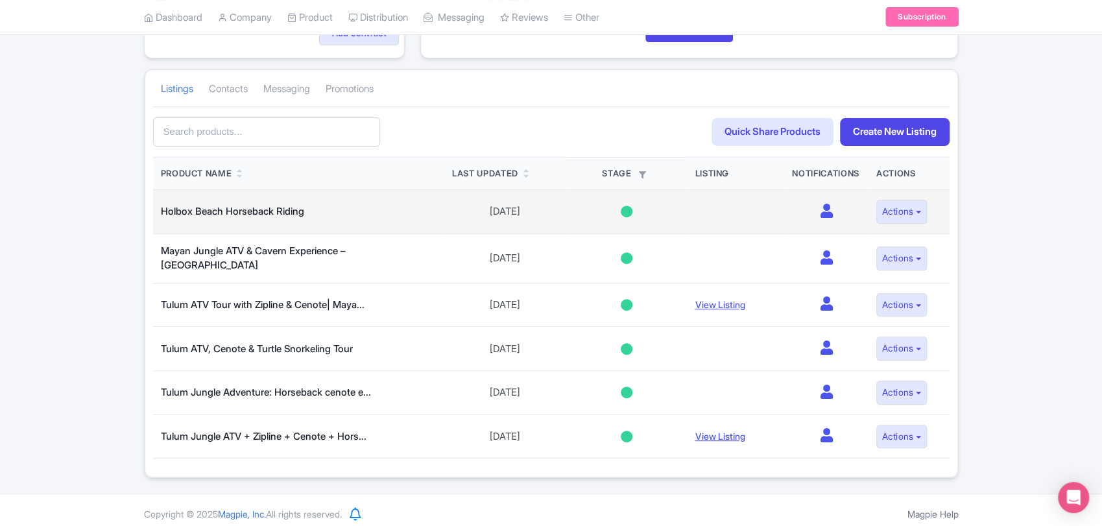
click at [623, 213] on div at bounding box center [627, 212] width 12 height 12
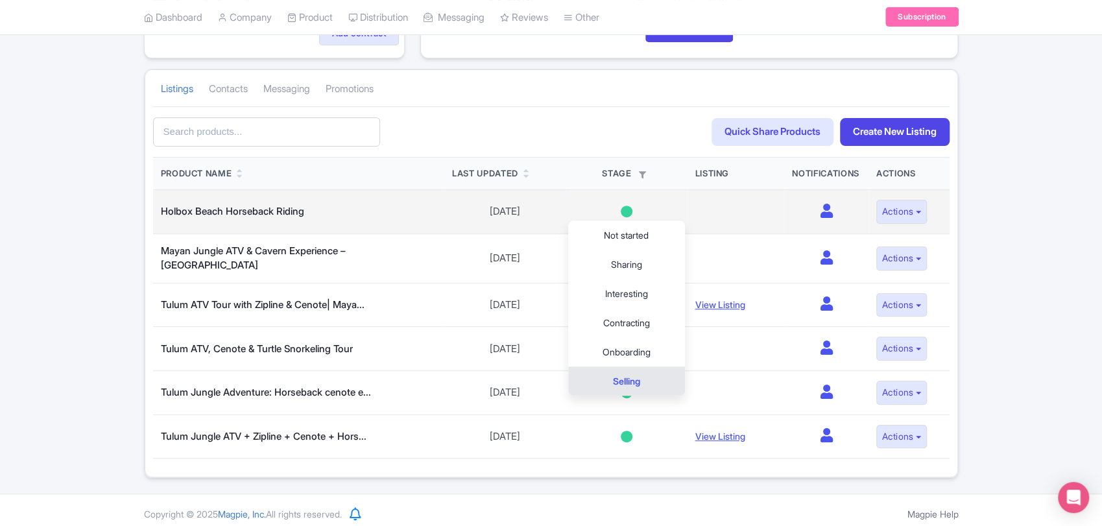
click at [634, 379] on link "Selling" at bounding box center [626, 381] width 117 height 29
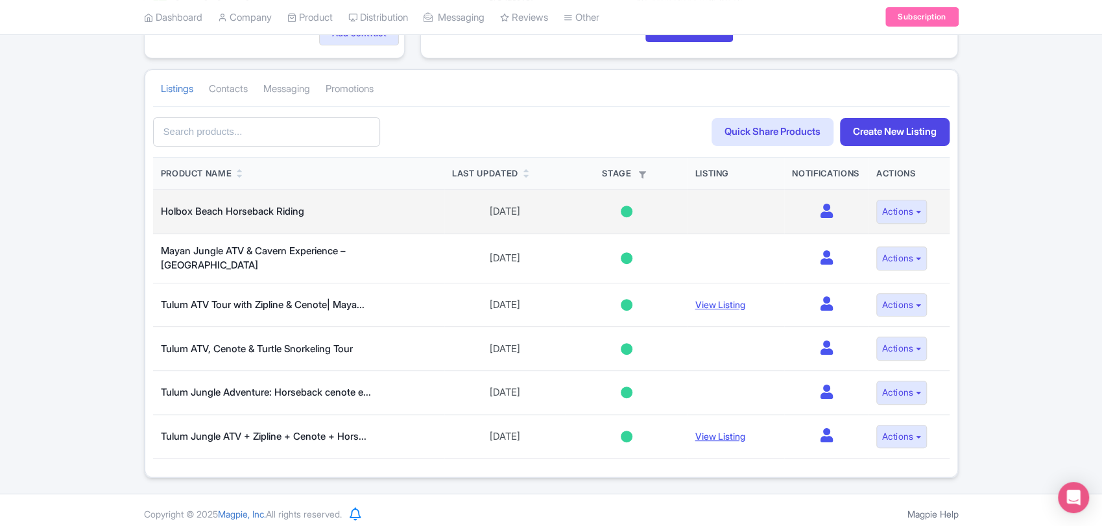
click at [621, 209] on div at bounding box center [627, 212] width 12 height 12
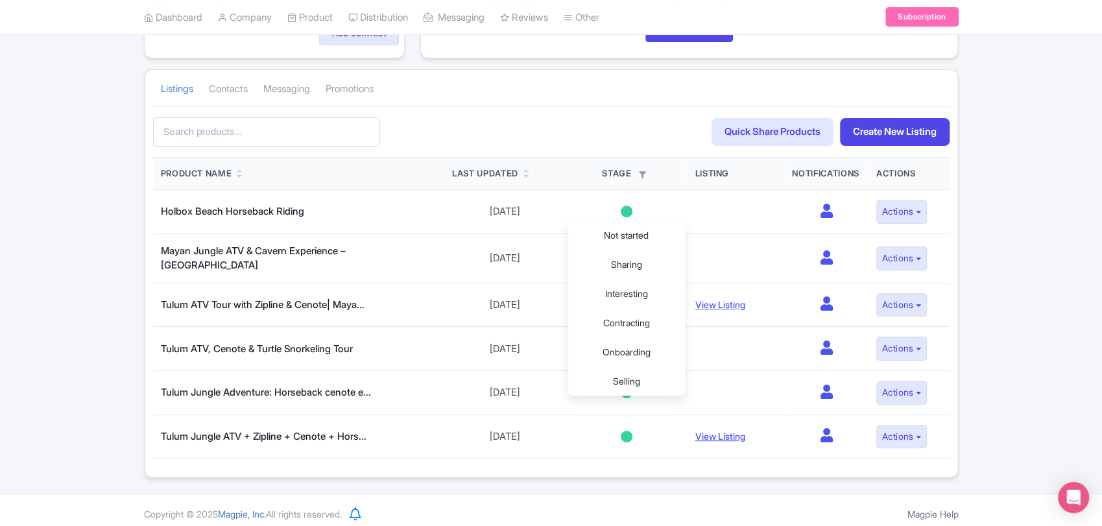
click at [979, 250] on div "Success Update successfully! [DATE] - [DATE] View all (1) Add contract 6 Live p…" at bounding box center [551, 195] width 1102 height 566
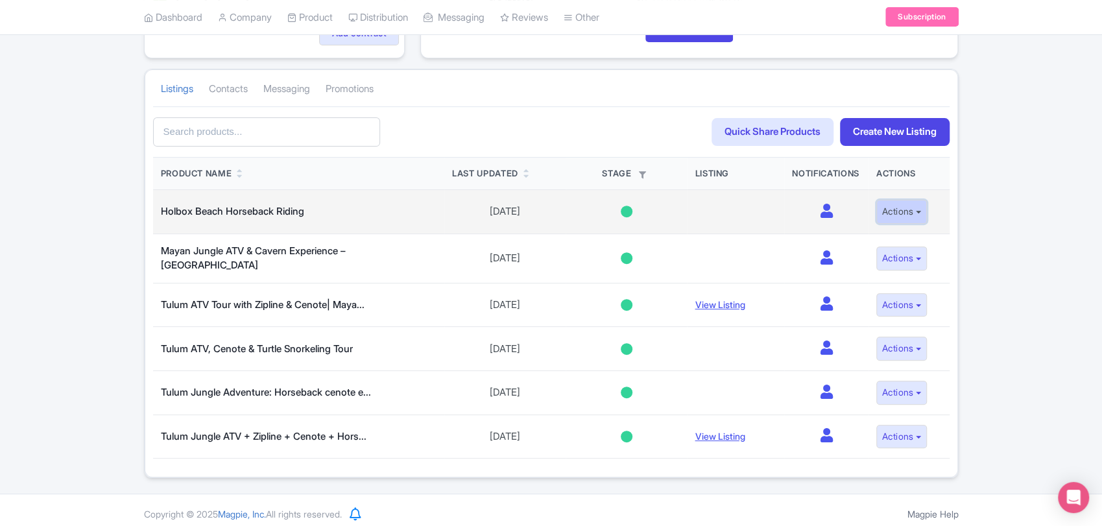
click at [924, 202] on button "Actions" at bounding box center [902, 212] width 51 height 24
click at [923, 204] on button "Actions" at bounding box center [902, 212] width 51 height 24
click at [827, 210] on icon at bounding box center [826, 211] width 12 height 14
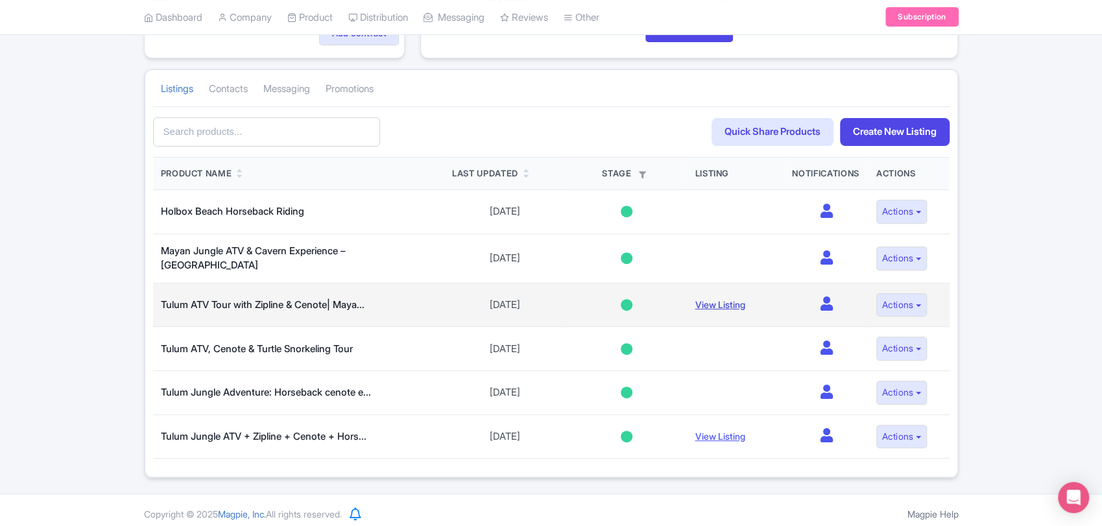
click at [725, 299] on link "View Listing" at bounding box center [720, 304] width 50 height 11
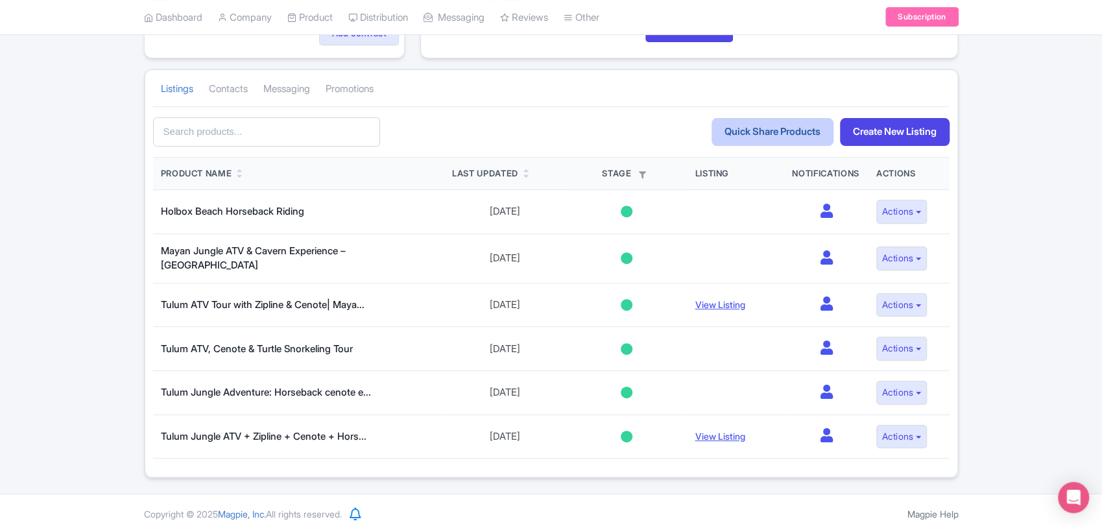
click at [779, 140] on link "Quick Share Products" at bounding box center [773, 132] width 122 height 28
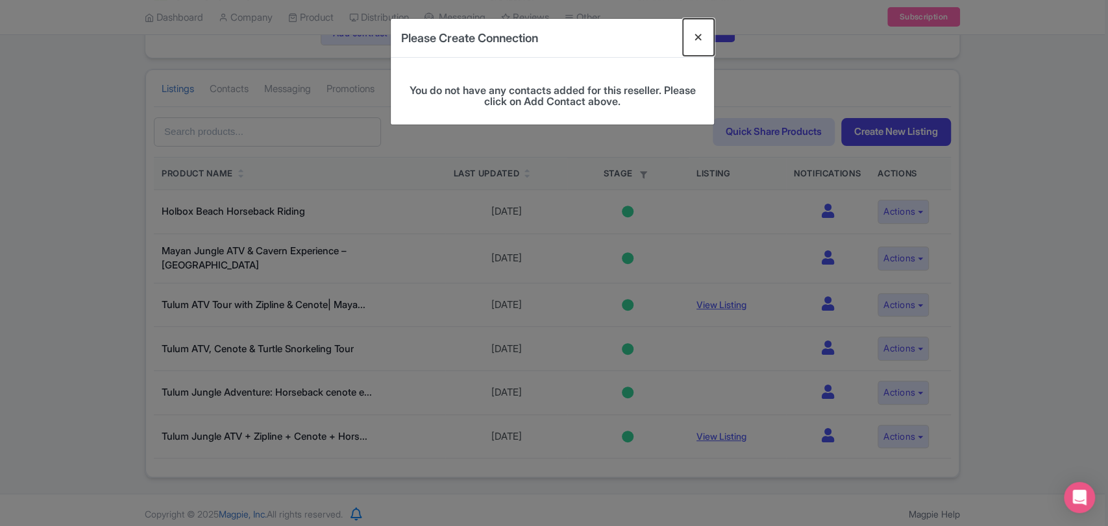
click at [698, 40] on button "Close" at bounding box center [698, 37] width 31 height 37
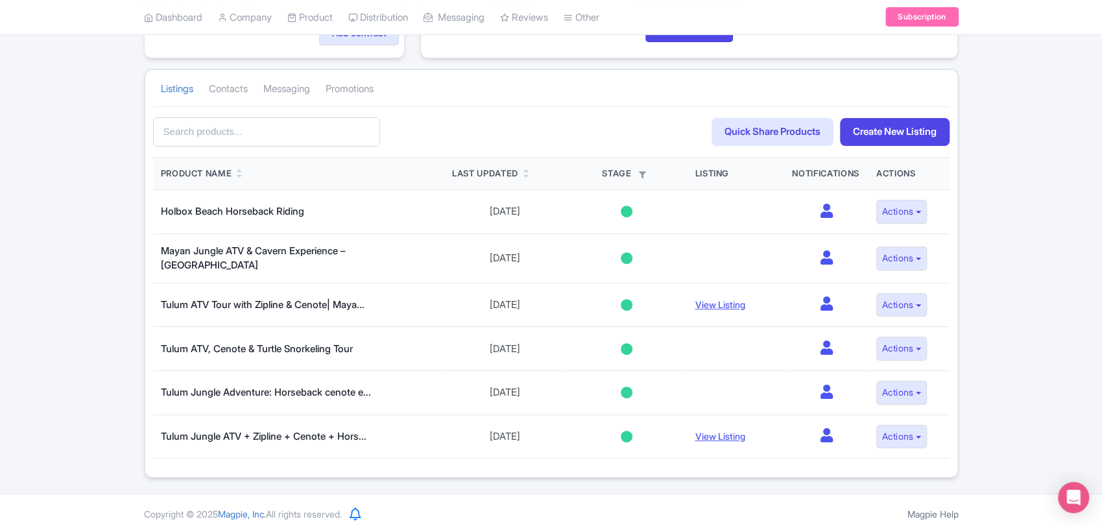
scroll to position [0, 0]
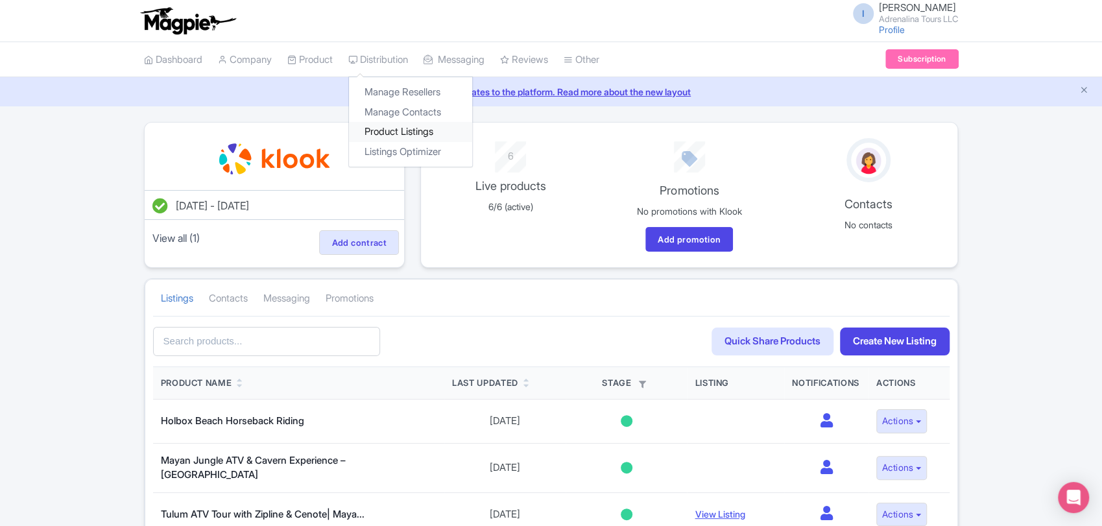
click at [396, 135] on link "Product Listings" at bounding box center [410, 132] width 123 height 20
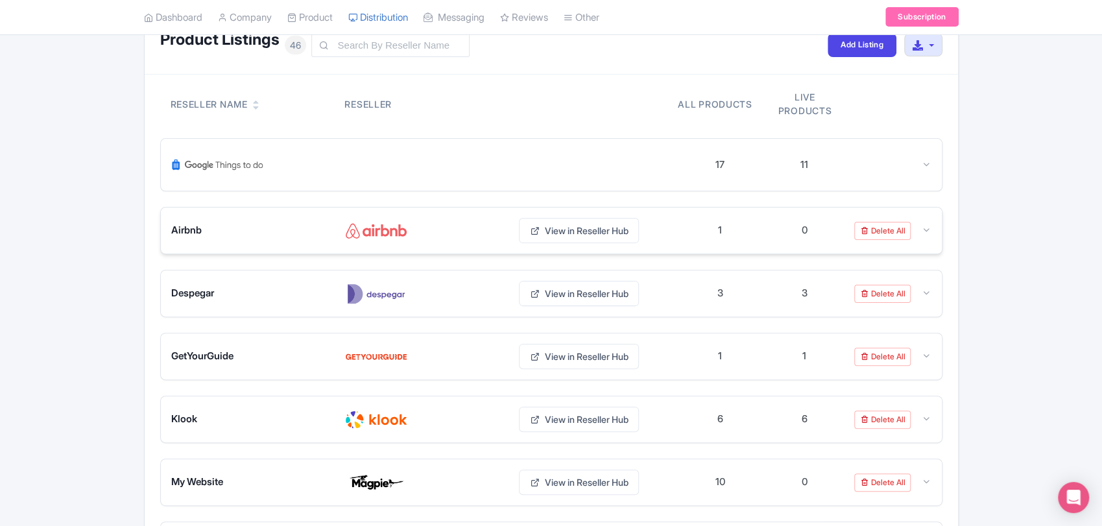
scroll to position [216, 0]
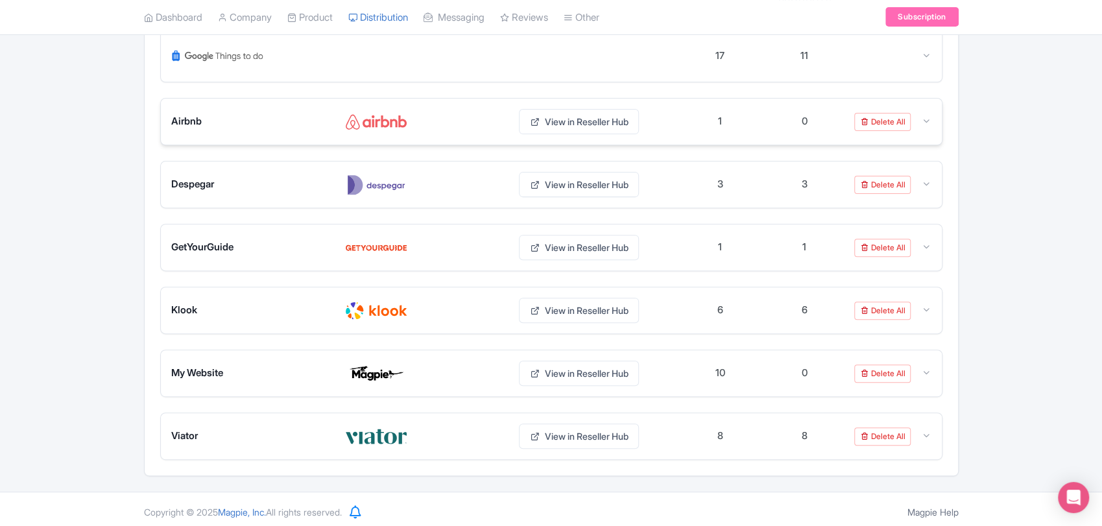
click at [357, 126] on img at bounding box center [376, 122] width 62 height 21
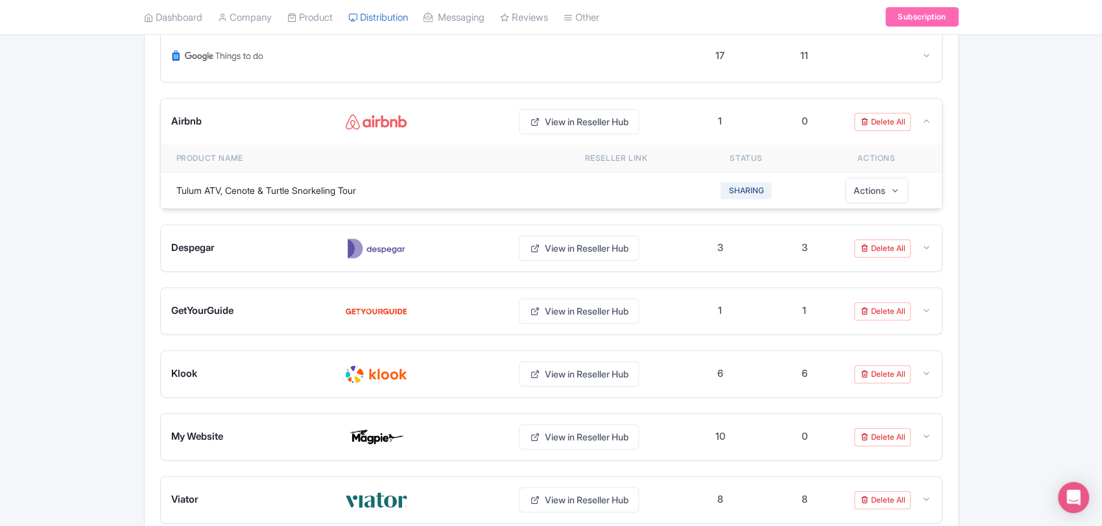
click at [201, 128] on div "Airbnb View in Reseller Hub" at bounding box center [424, 121] width 507 height 25
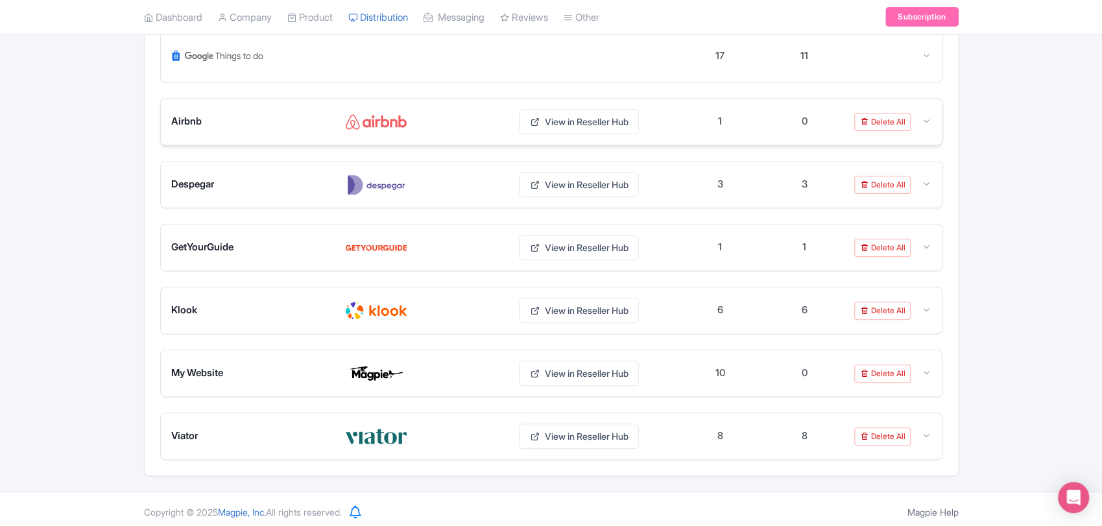
click at [400, 126] on img at bounding box center [376, 122] width 62 height 21
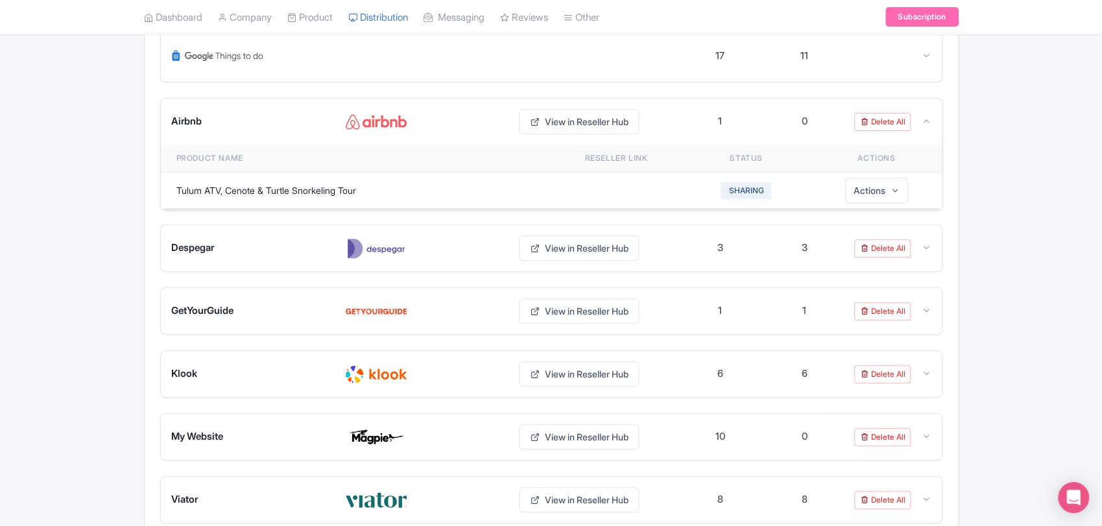
click at [326, 189] on td "Tulum ATV, Cenote & Turtle Snorkeling Tour" at bounding box center [356, 191] width 391 height 36
click at [749, 193] on button "SHARING" at bounding box center [746, 190] width 51 height 17
click at [644, 191] on td at bounding box center [617, 191] width 130 height 36
click at [881, 189] on button "Actions" at bounding box center [876, 190] width 63 height 25
click at [553, 193] on td at bounding box center [617, 191] width 130 height 36
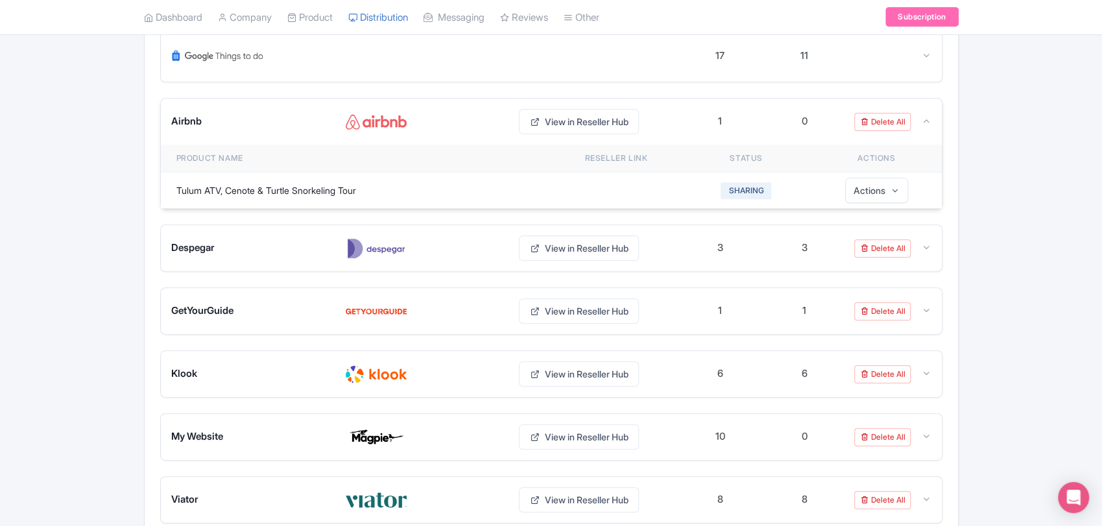
drag, startPoint x: 175, startPoint y: 187, endPoint x: 366, endPoint y: 189, distance: 190.8
click at [367, 189] on td "Tulum ATV, Cenote & Turtle Snorkeling Tour" at bounding box center [356, 191] width 391 height 36
copy td "Tulum ATV, Cenote & Turtle Snorkeling Tour"
click at [112, 265] on div "Product Listings 46 Add Listing Download All Listings Reseller Name Reseller Al…" at bounding box center [551, 223] width 1102 height 634
click at [732, 191] on button "SHARING" at bounding box center [746, 190] width 51 height 17
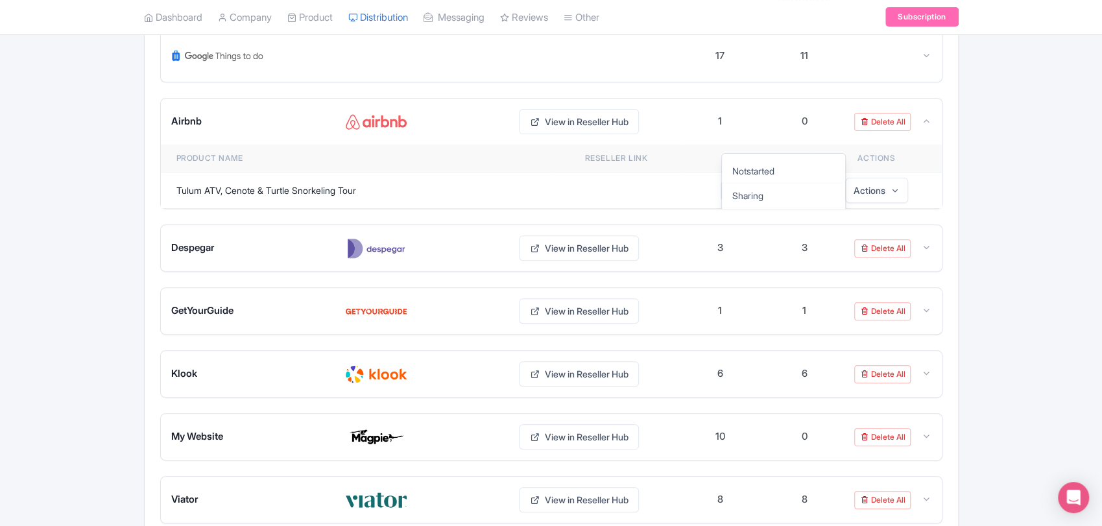
click at [984, 138] on div "Product Listings 46 Add Listing Download All Listings Reseller Name Reseller Al…" at bounding box center [551, 223] width 1102 height 634
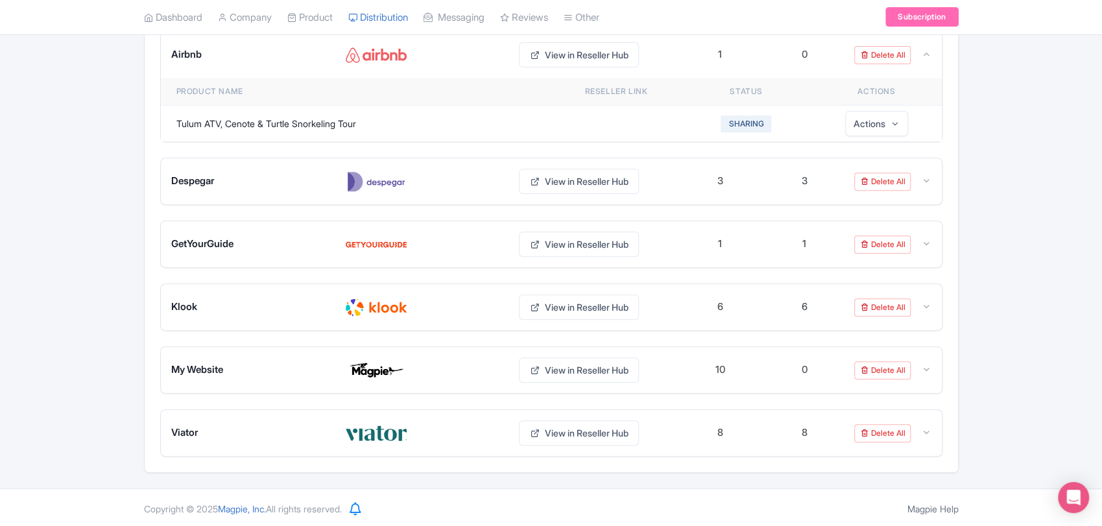
scroll to position [0, 0]
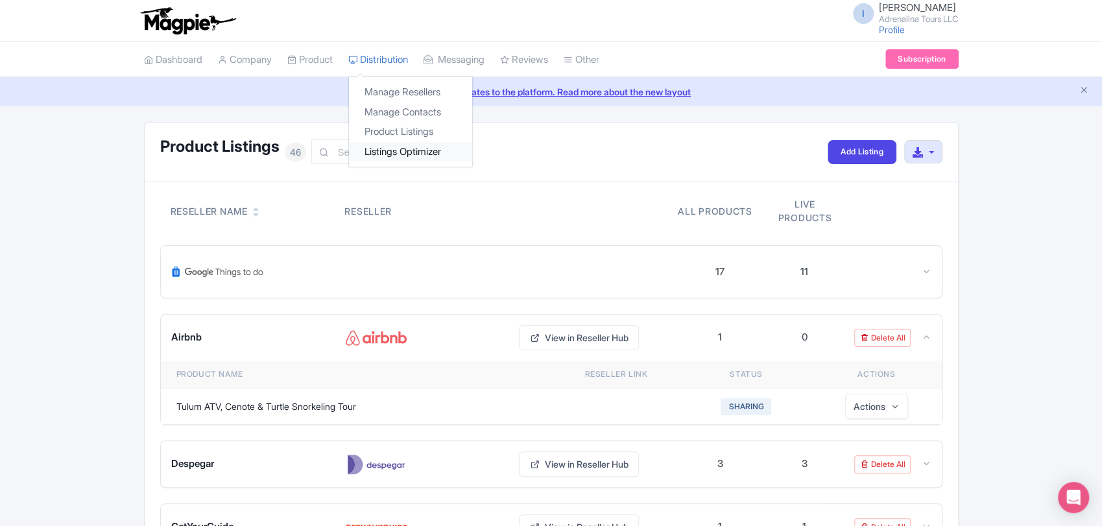
click at [412, 157] on link "Listings Optimizer" at bounding box center [410, 152] width 123 height 20
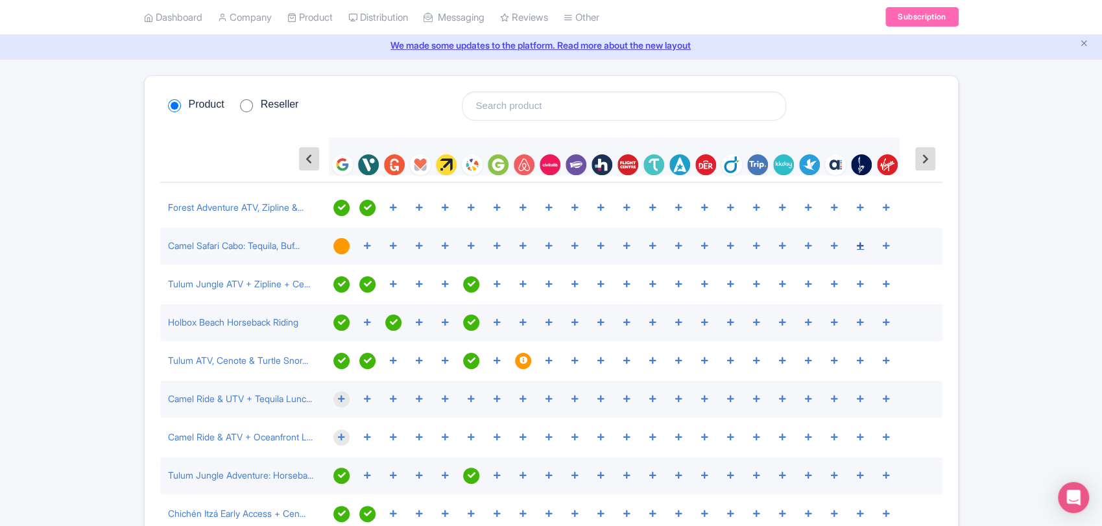
scroll to position [72, 0]
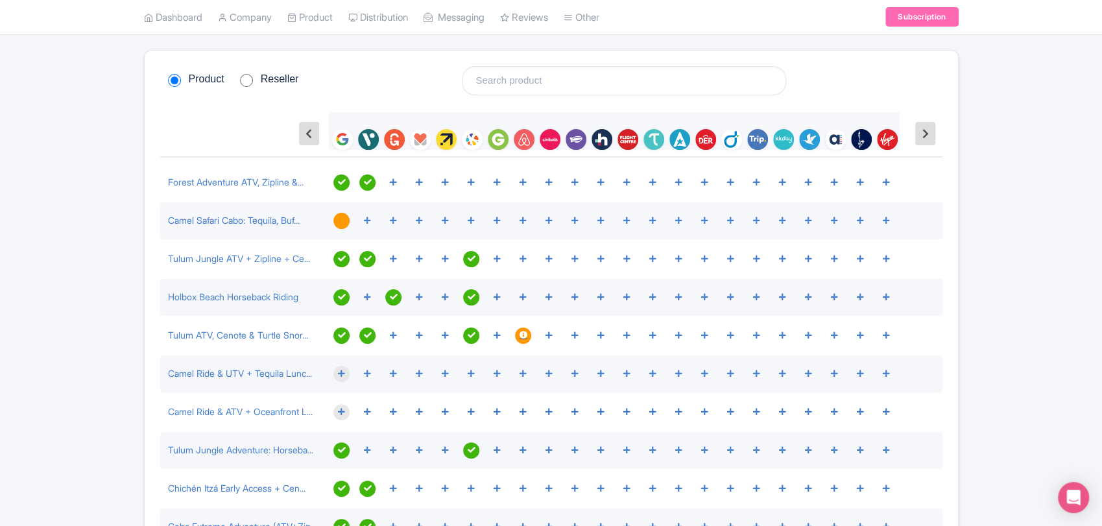
click at [521, 336] on icon at bounding box center [524, 336] width 8 height 8
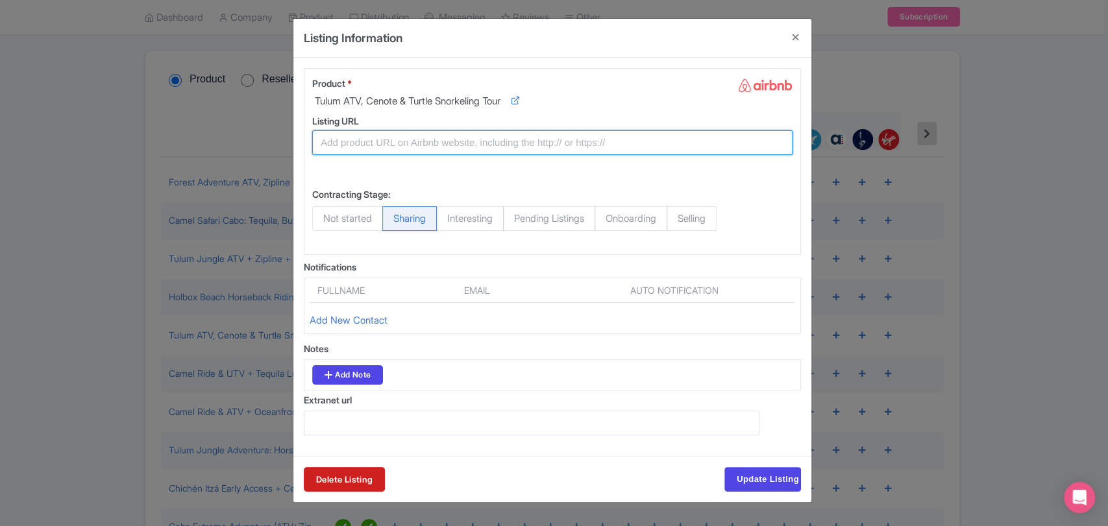
click at [462, 148] on input "Listing URL" at bounding box center [552, 142] width 480 height 25
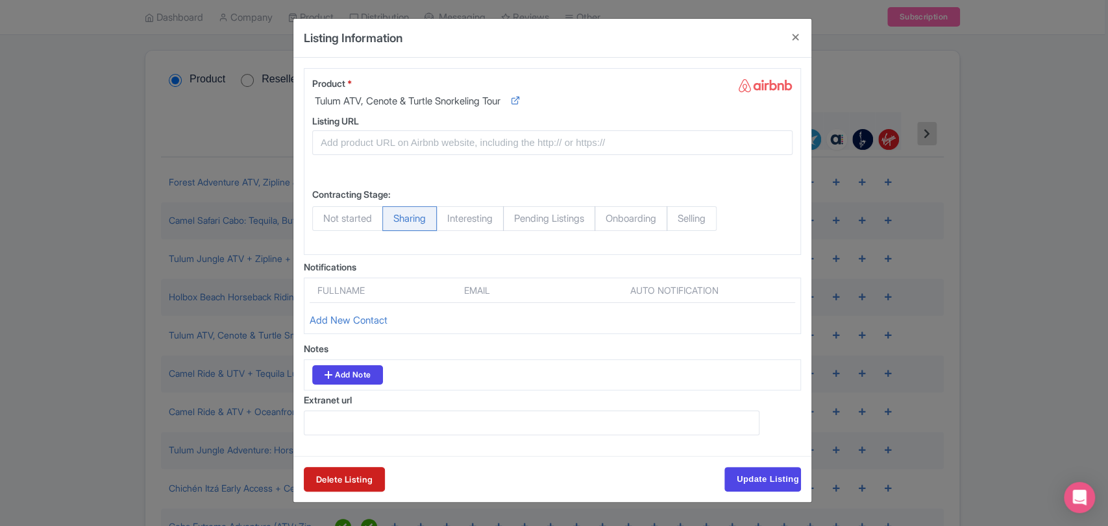
click at [25, 189] on div "Listing Information grid_listing Account Product Product * Tulum ATV, Cenote & …" at bounding box center [554, 263] width 1108 height 526
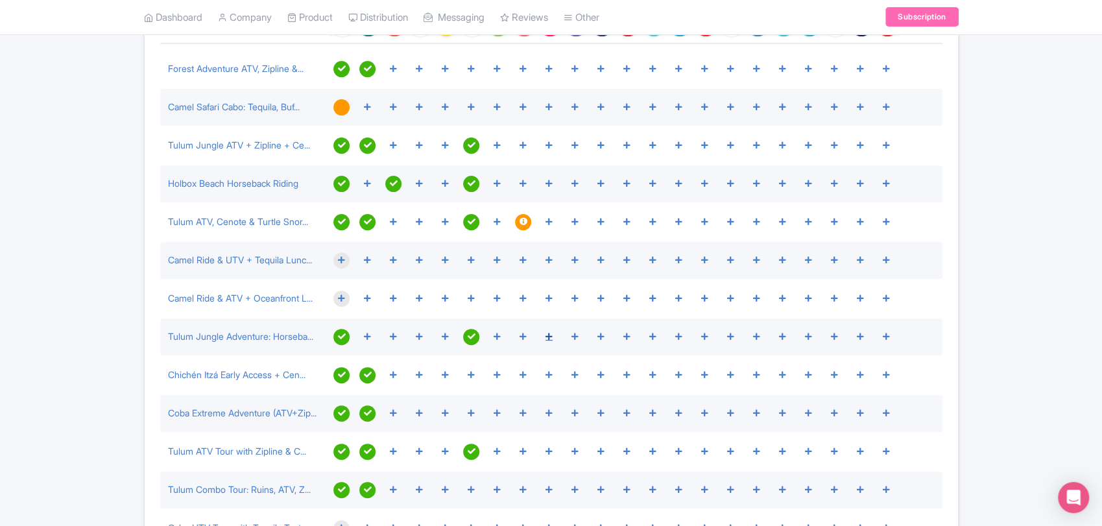
scroll to position [0, 0]
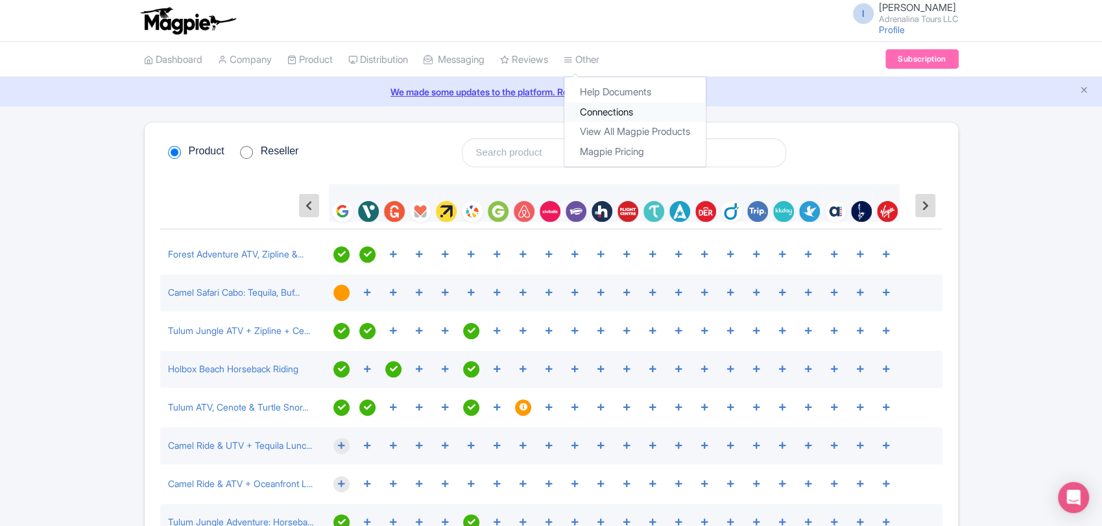
click at [623, 104] on link "Connections" at bounding box center [635, 113] width 141 height 20
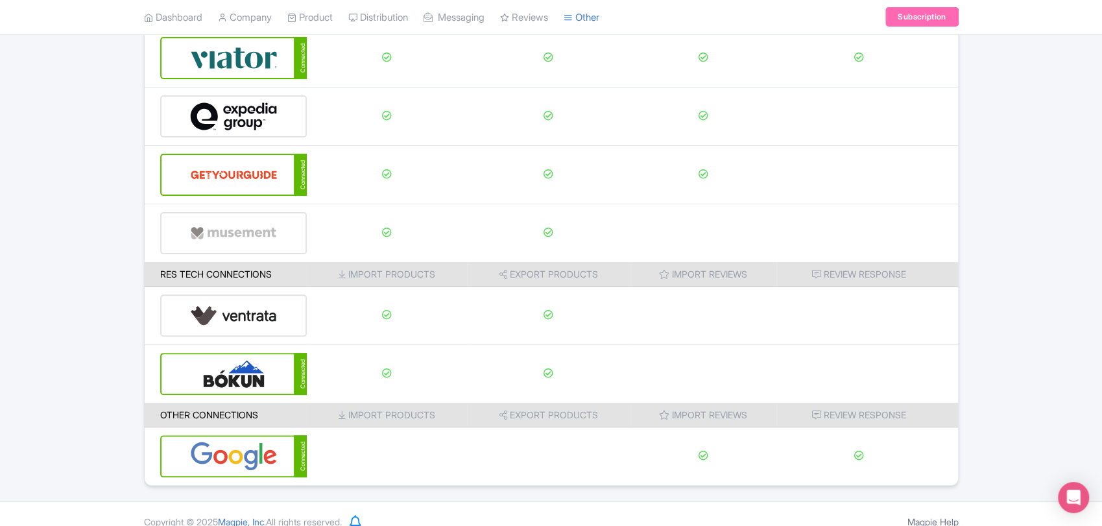
scroll to position [162, 0]
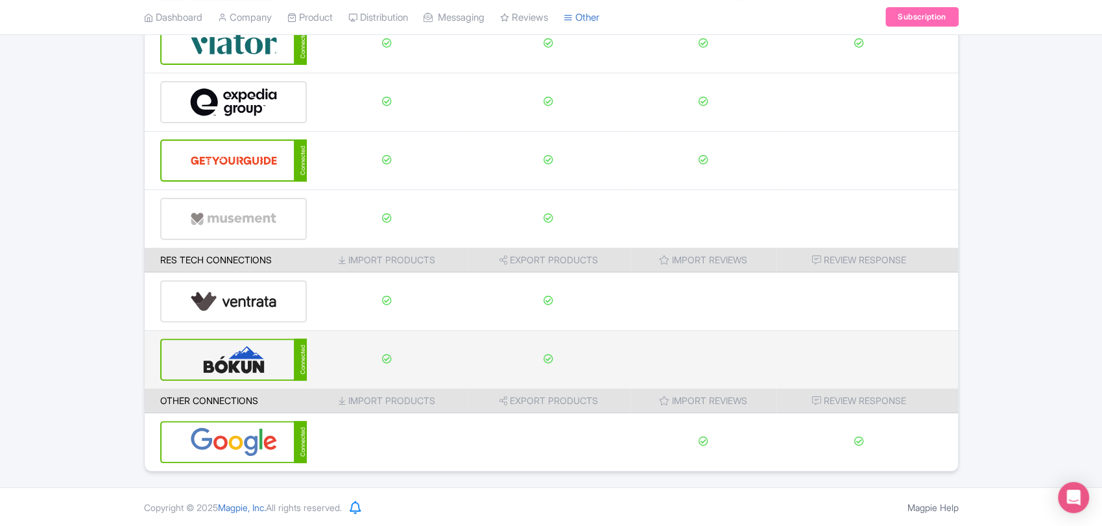
click at [405, 356] on td at bounding box center [387, 360] width 160 height 58
click at [267, 345] on img at bounding box center [234, 360] width 88 height 40
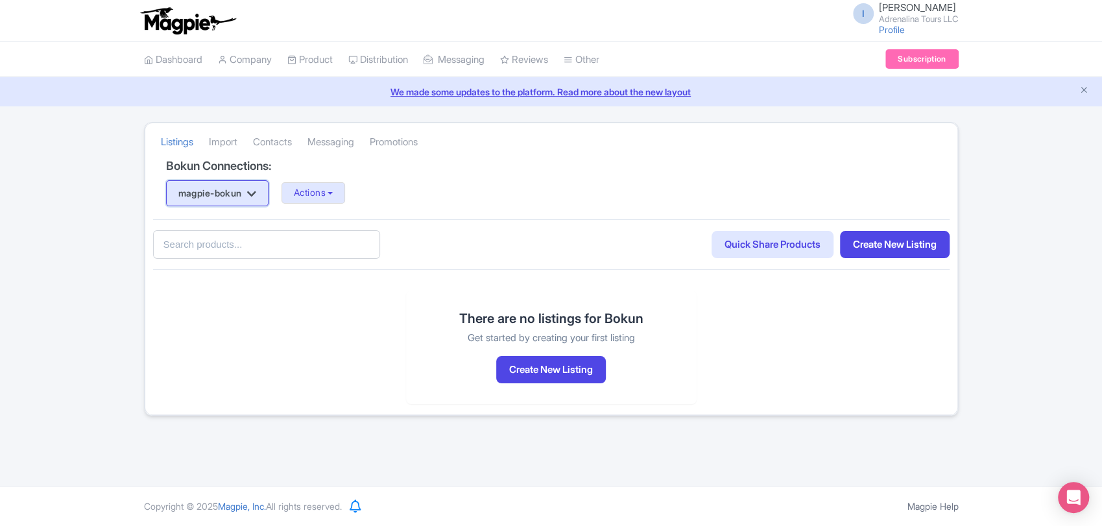
click at [256, 193] on icon "button" at bounding box center [251, 194] width 9 height 10
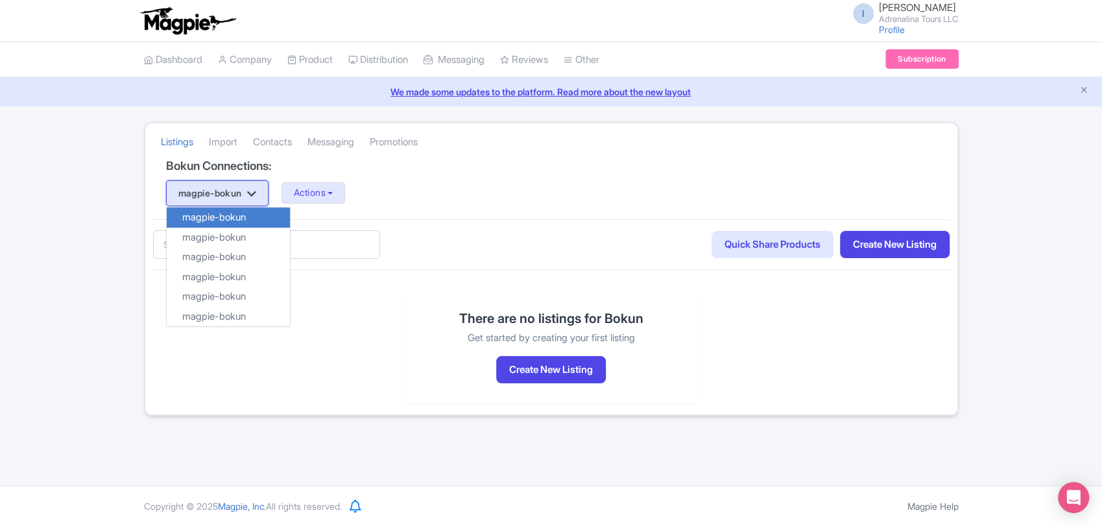
click at [256, 193] on icon "button" at bounding box center [251, 194] width 9 height 10
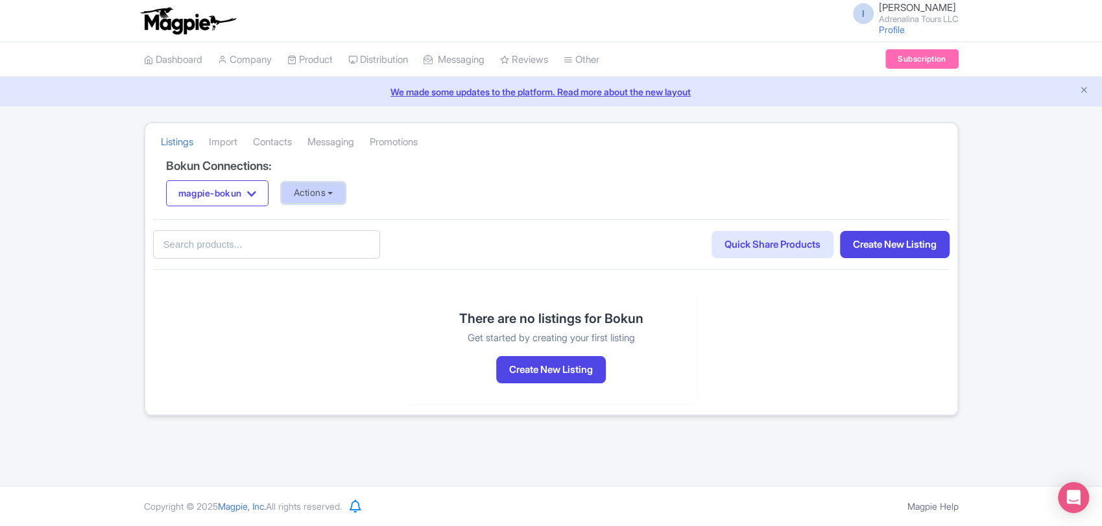
click at [322, 195] on button "Actions" at bounding box center [314, 192] width 64 height 21
click at [734, 247] on link "Quick Share Products" at bounding box center [773, 245] width 122 height 28
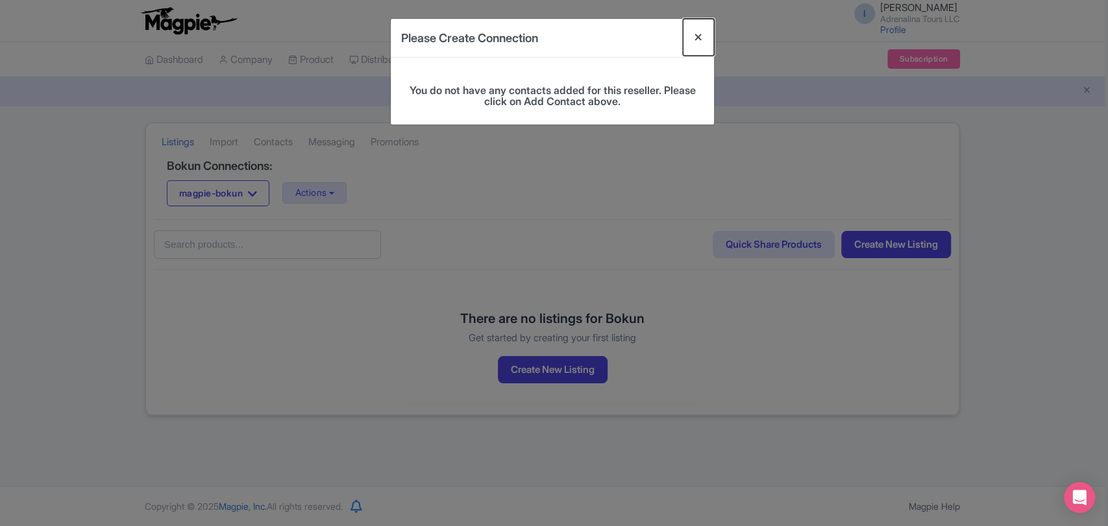
click at [701, 35] on button "Close" at bounding box center [698, 37] width 31 height 37
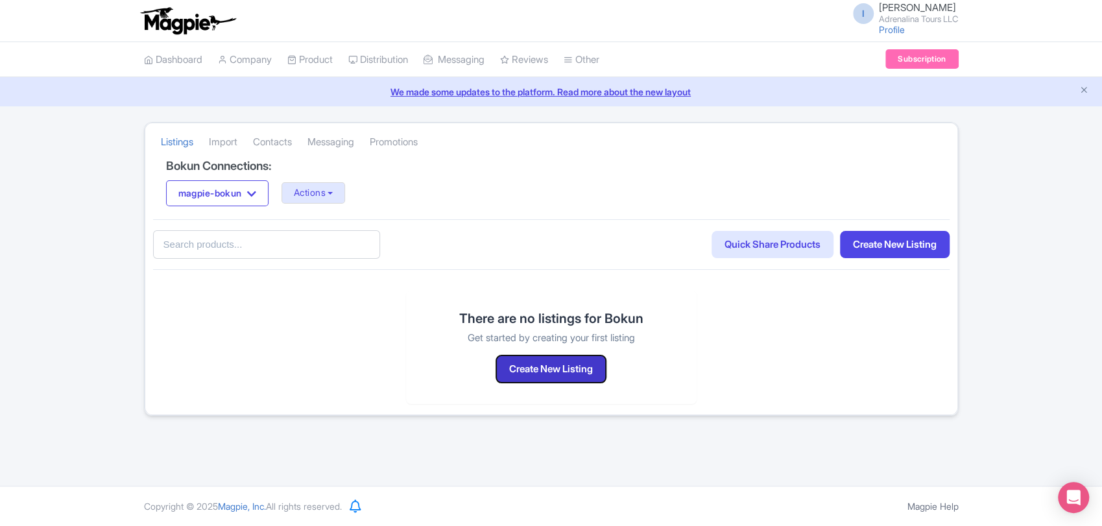
click at [562, 364] on button "Create New Listing" at bounding box center [551, 370] width 110 height 28
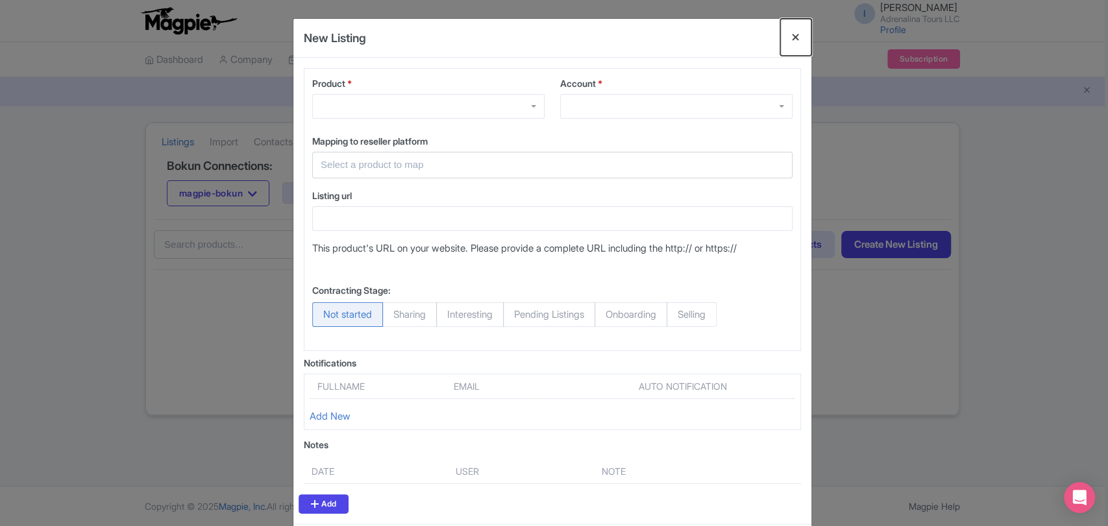
click at [792, 38] on button "Close" at bounding box center [795, 37] width 31 height 37
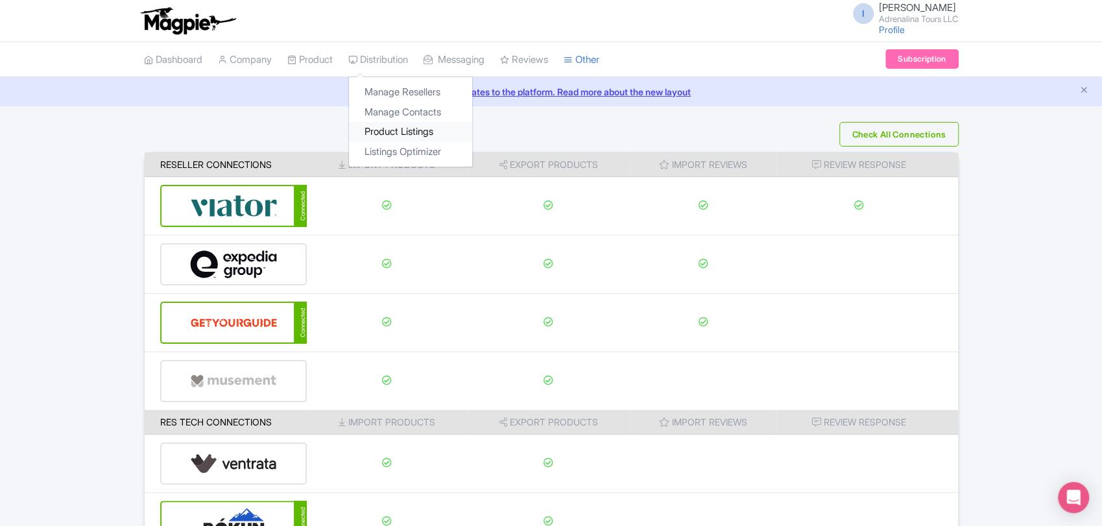
click at [409, 136] on link "Product Listings" at bounding box center [410, 132] width 123 height 20
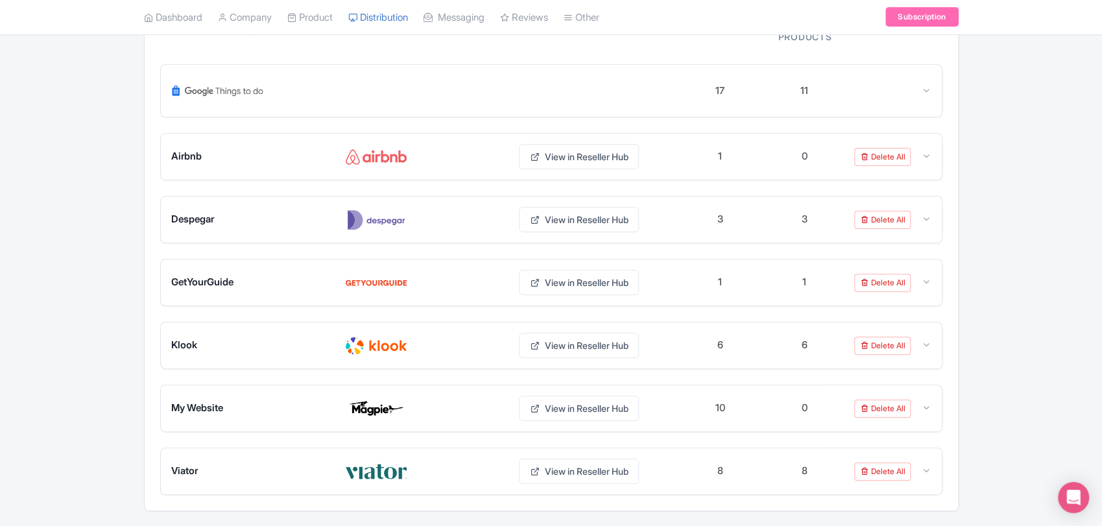
scroll to position [216, 0]
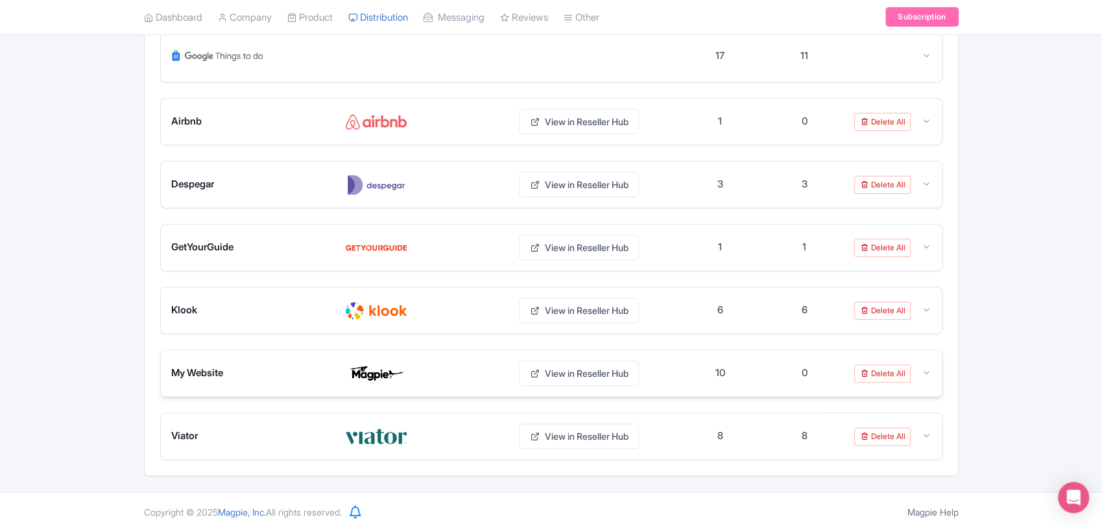
click at [400, 370] on img at bounding box center [376, 373] width 62 height 21
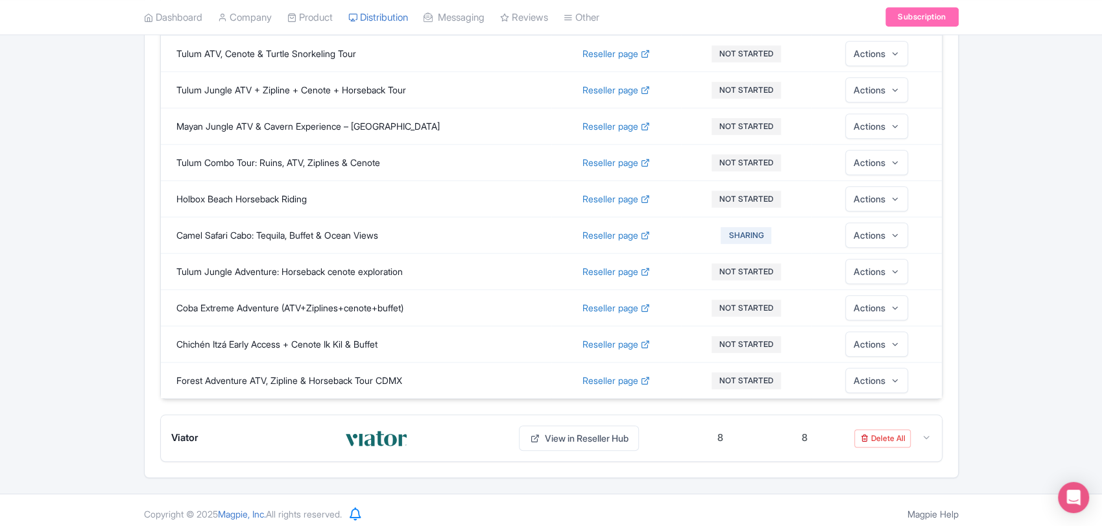
scroll to position [608, 0]
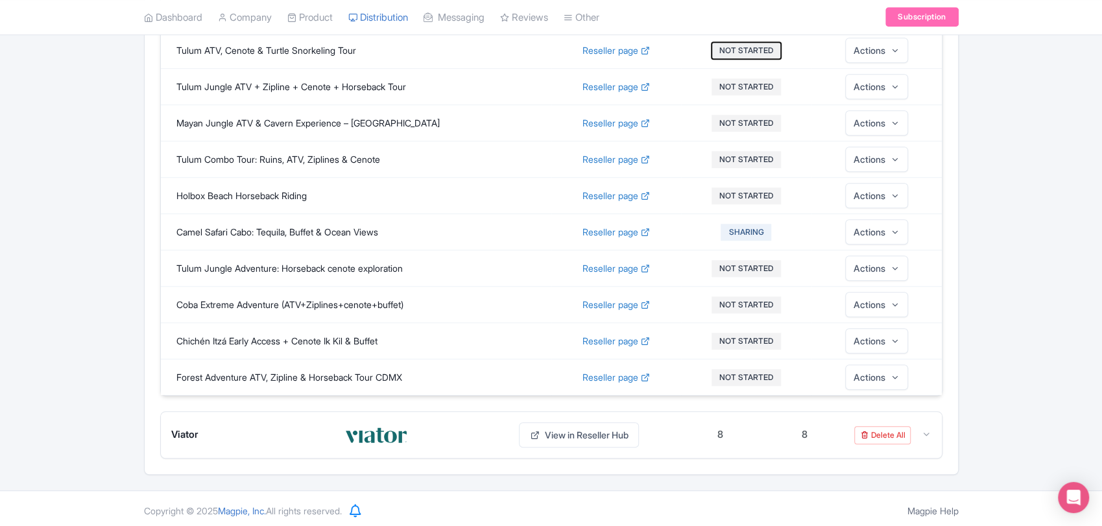
click at [773, 53] on button "NOT STARTED" at bounding box center [746, 50] width 69 height 17
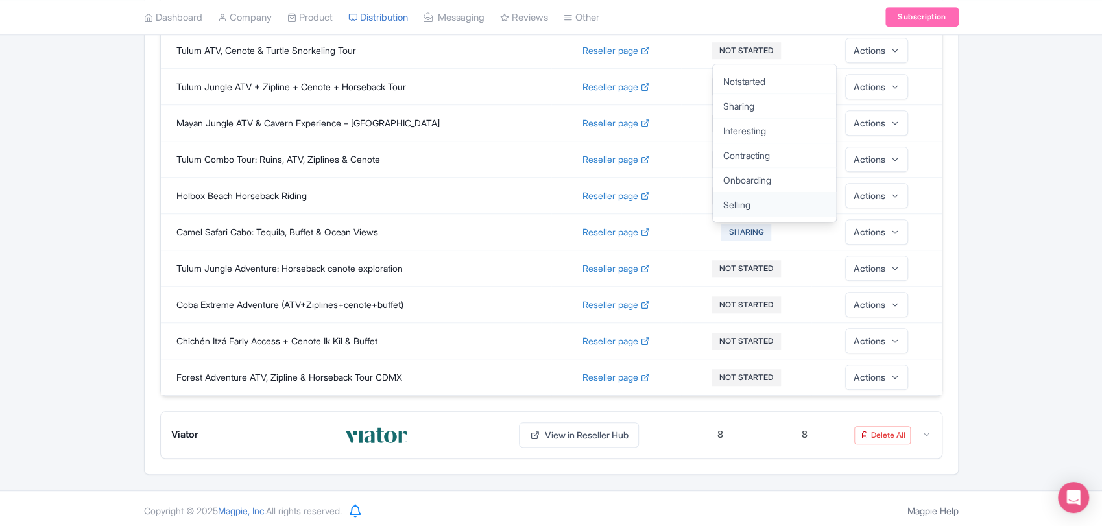
click at [757, 197] on link "Selling" at bounding box center [774, 204] width 123 height 25
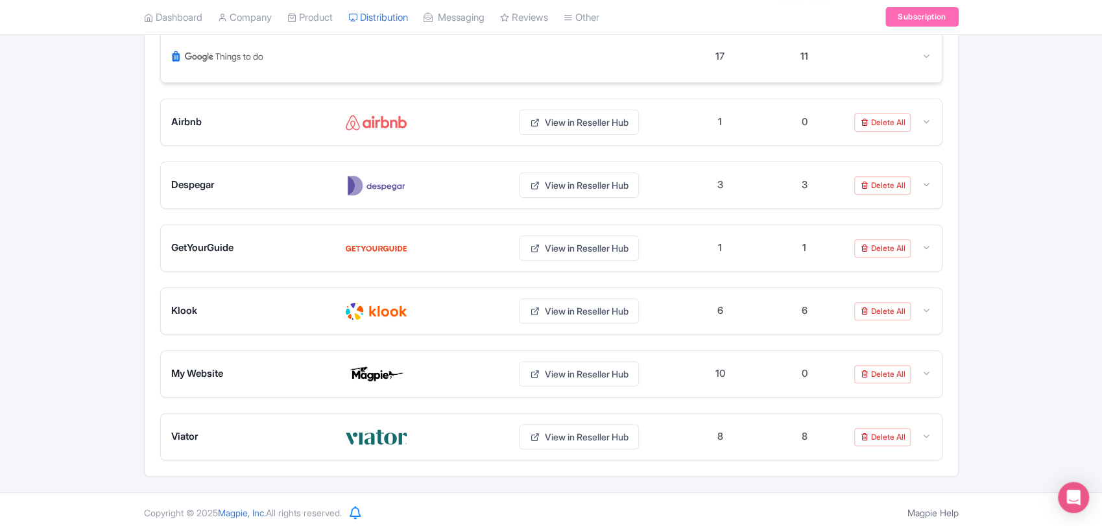
scroll to position [219, 0]
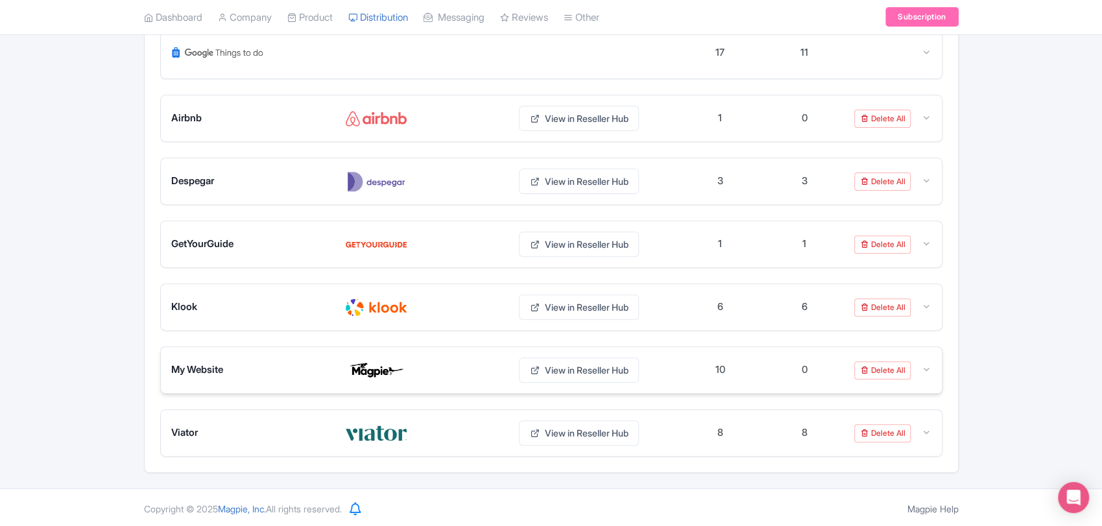
click at [739, 358] on div "My Website View in Reseller Hub 10 0 Delete All" at bounding box center [551, 370] width 781 height 46
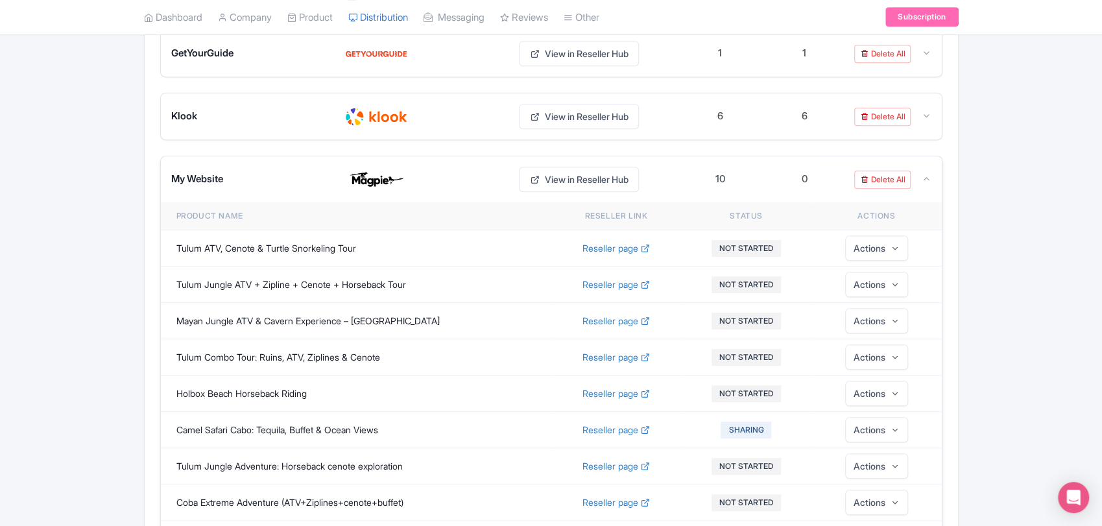
scroll to position [436, 0]
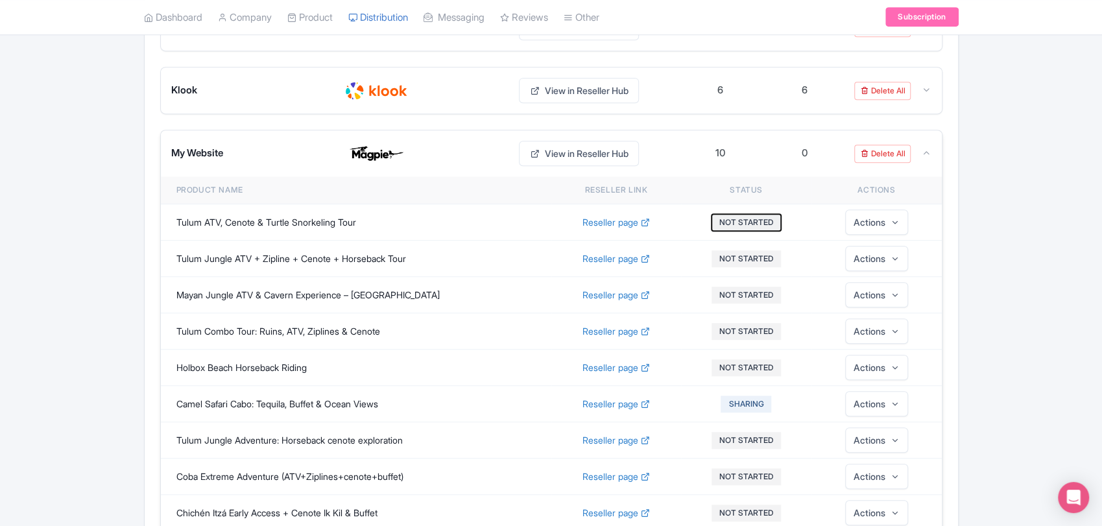
click at [716, 217] on button "NOT STARTED" at bounding box center [746, 222] width 69 height 17
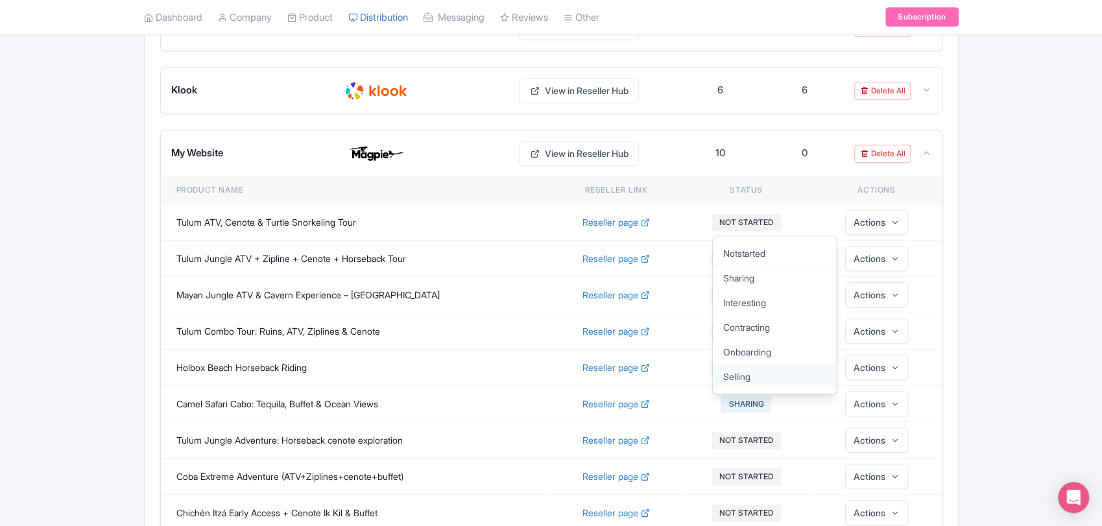
click at [760, 372] on link "Selling" at bounding box center [774, 376] width 123 height 25
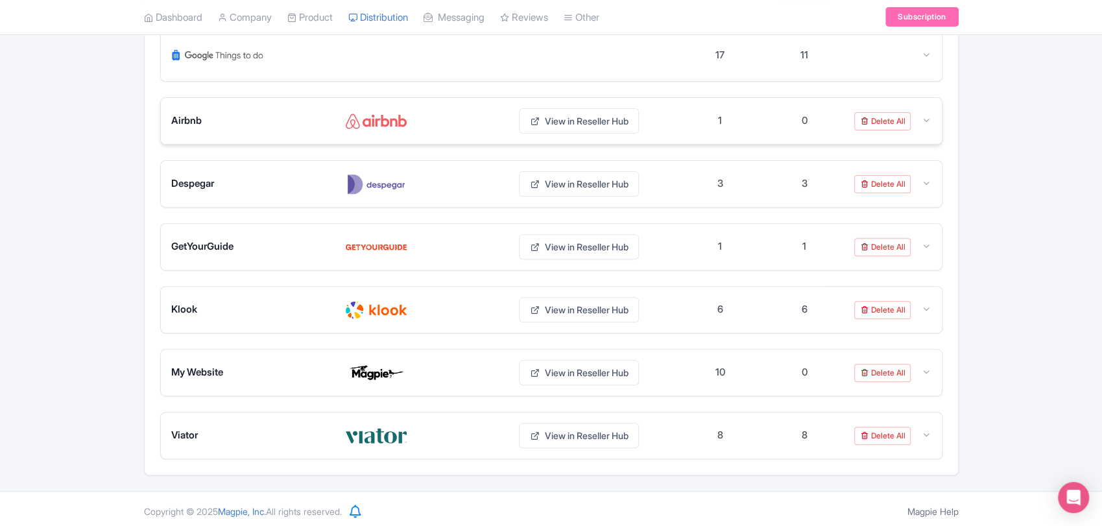
scroll to position [219, 0]
click at [720, 376] on div "10" at bounding box center [720, 370] width 84 height 18
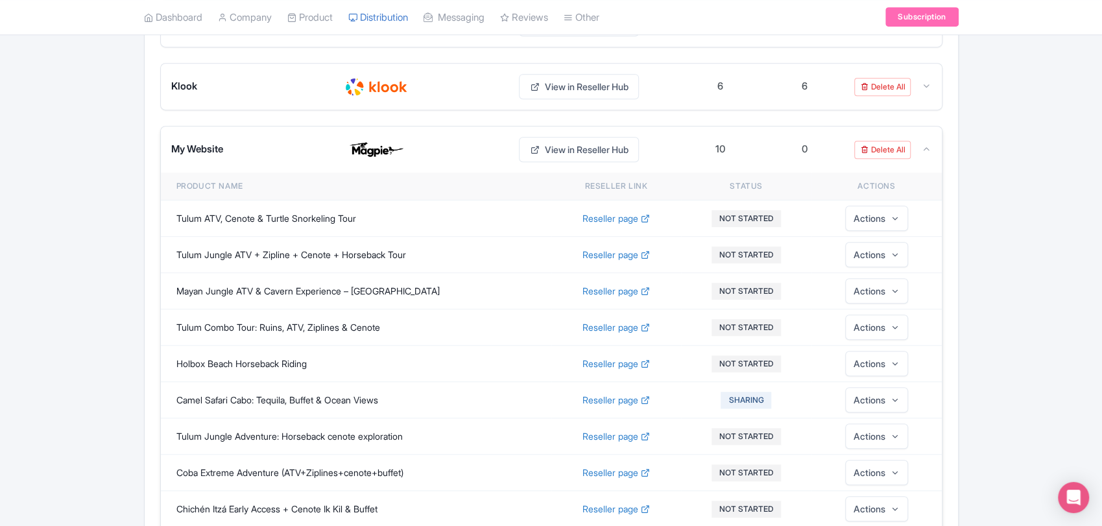
scroll to position [508, 0]
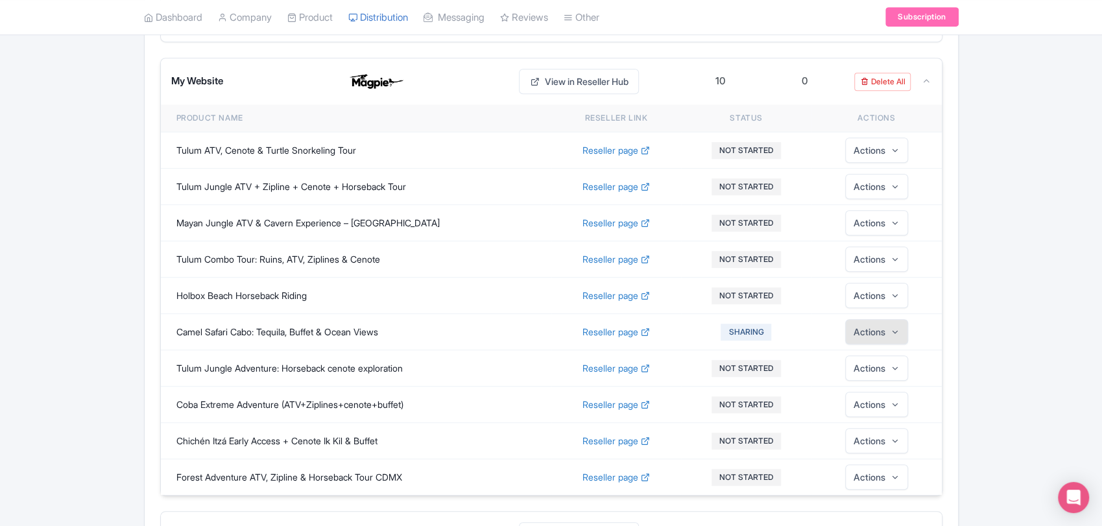
click at [871, 328] on button "Actions" at bounding box center [876, 331] width 63 height 25
click at [869, 326] on button "Actions" at bounding box center [876, 331] width 63 height 25
click at [750, 325] on button "SHARING" at bounding box center [746, 332] width 51 height 17
click at [642, 330] on icon at bounding box center [645, 332] width 9 height 9
click at [602, 328] on span "Reseller page" at bounding box center [611, 332] width 56 height 14
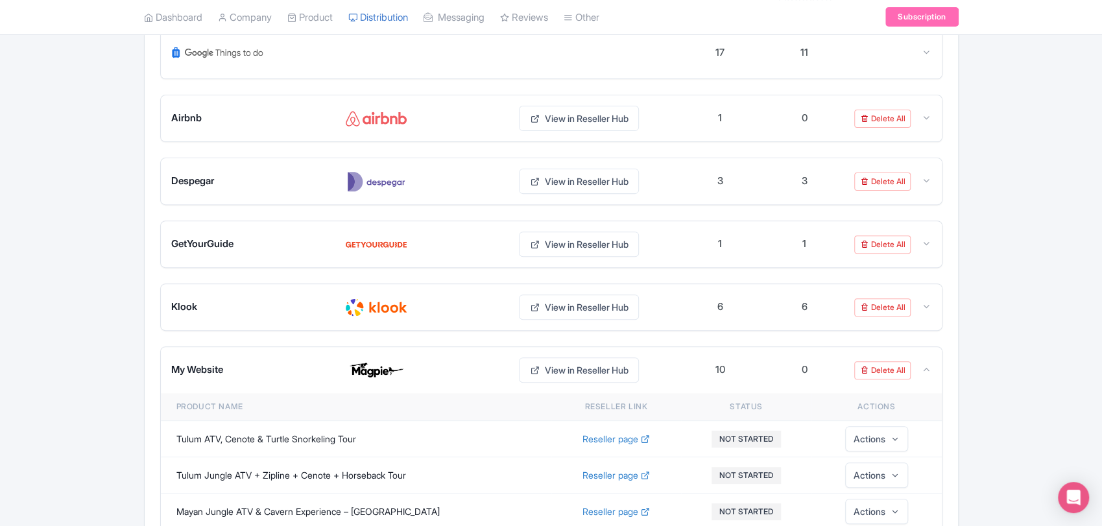
scroll to position [0, 0]
